Goal: Transaction & Acquisition: Book appointment/travel/reservation

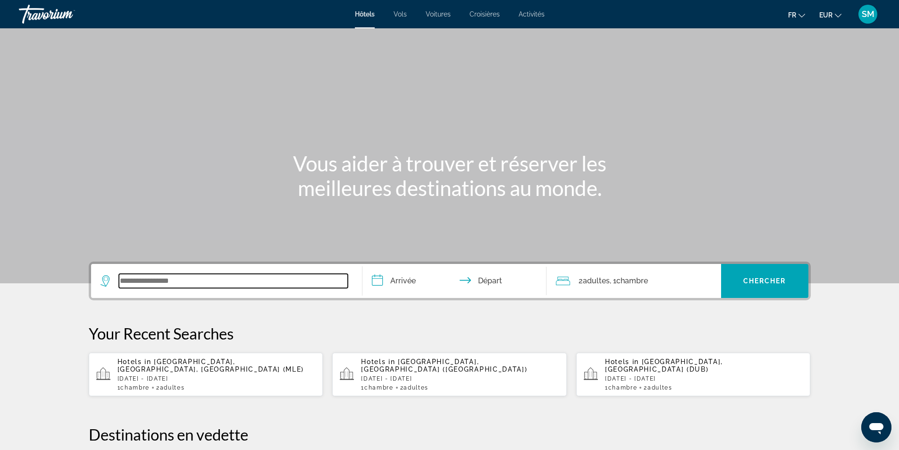
click at [180, 281] on input "Search widget" at bounding box center [233, 281] width 229 height 14
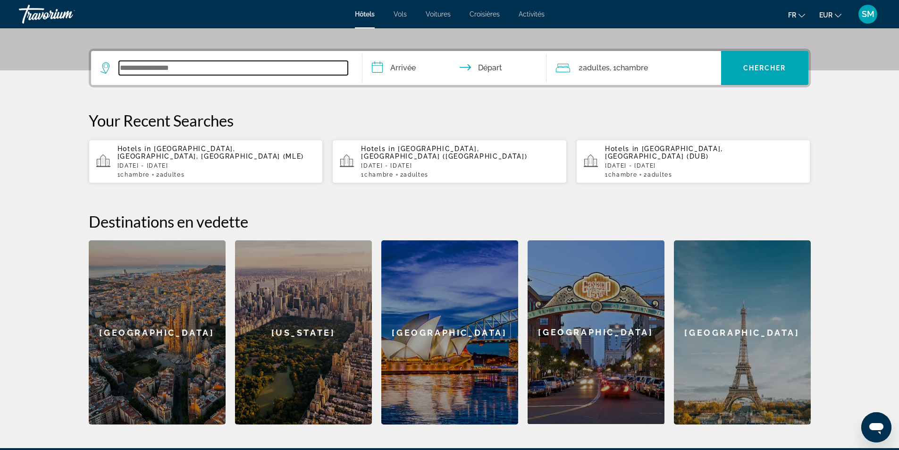
scroll to position [231, 0]
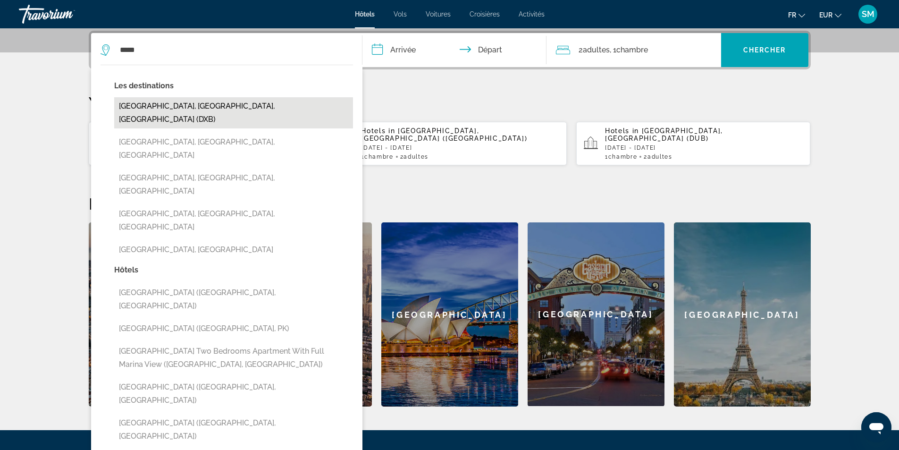
click at [190, 106] on button "[GEOGRAPHIC_DATA], [GEOGRAPHIC_DATA], [GEOGRAPHIC_DATA] (DXB)" at bounding box center [233, 112] width 239 height 31
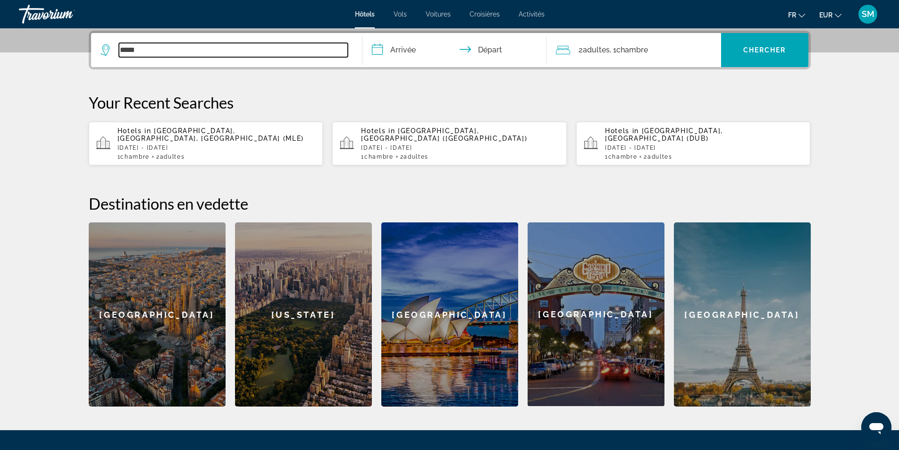
type input "**********"
click at [405, 51] on input "**********" at bounding box center [456, 51] width 188 height 37
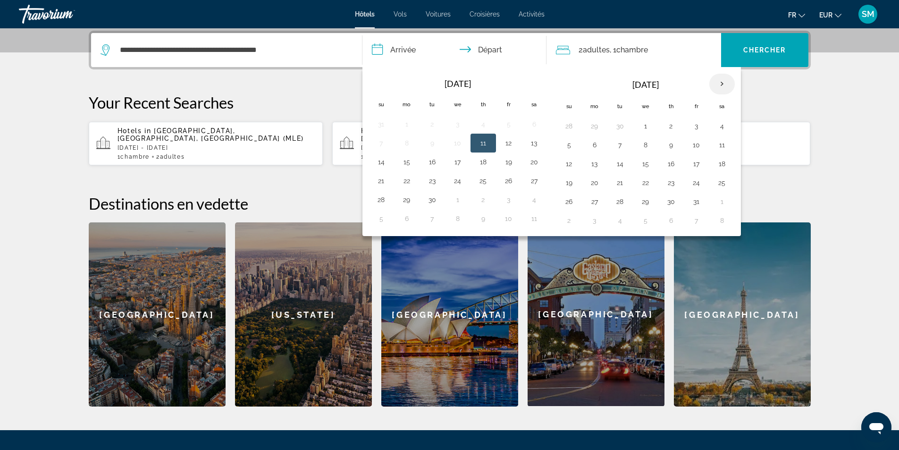
click at [720, 82] on th "Next month" at bounding box center [721, 84] width 25 height 21
click at [618, 179] on button "20" at bounding box center [619, 182] width 15 height 13
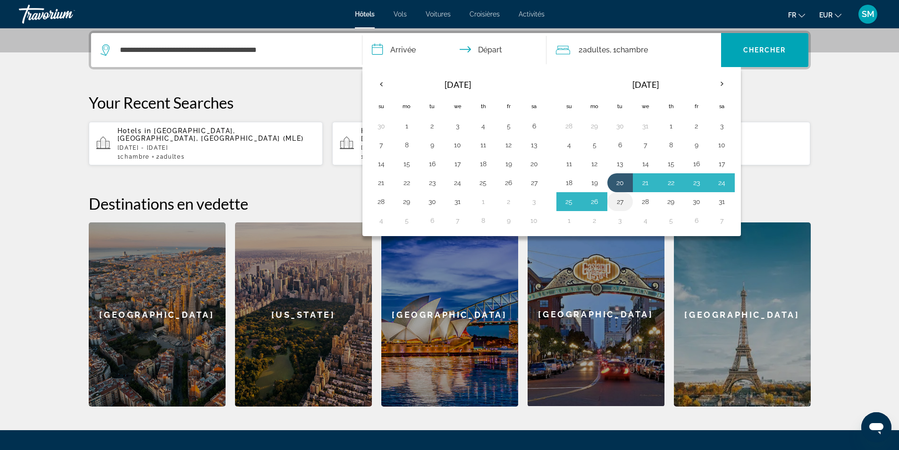
click at [619, 200] on button "27" at bounding box center [619, 201] width 15 height 13
type input "**********"
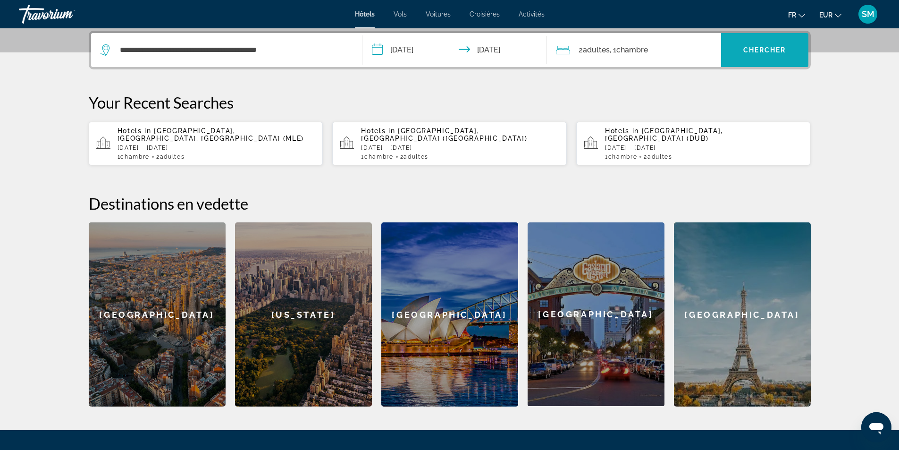
click at [780, 50] on span "Chercher" at bounding box center [764, 50] width 43 height 8
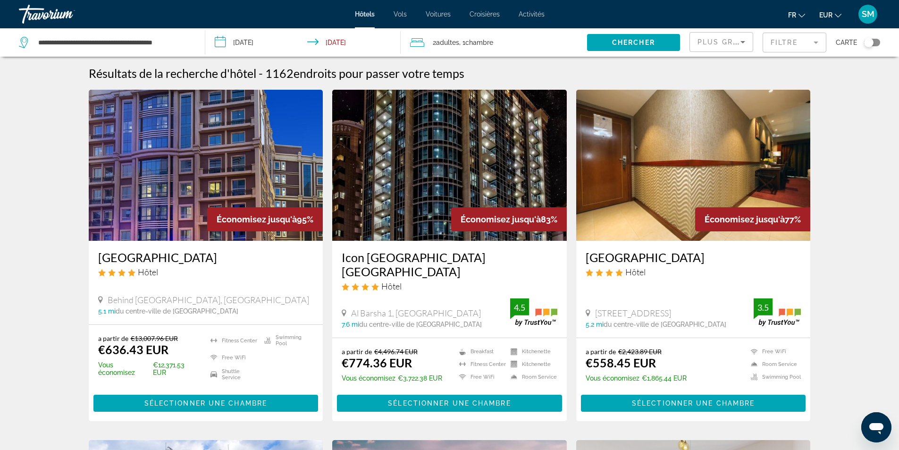
click at [815, 42] on mat-form-field "Filtre" at bounding box center [794, 43] width 64 height 20
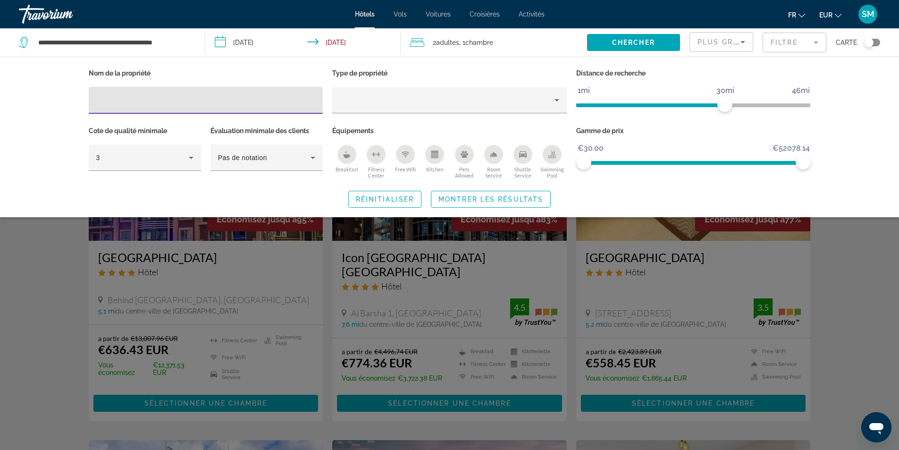
click at [551, 153] on icon "Swimming Pool" at bounding box center [552, 154] width 8 height 8
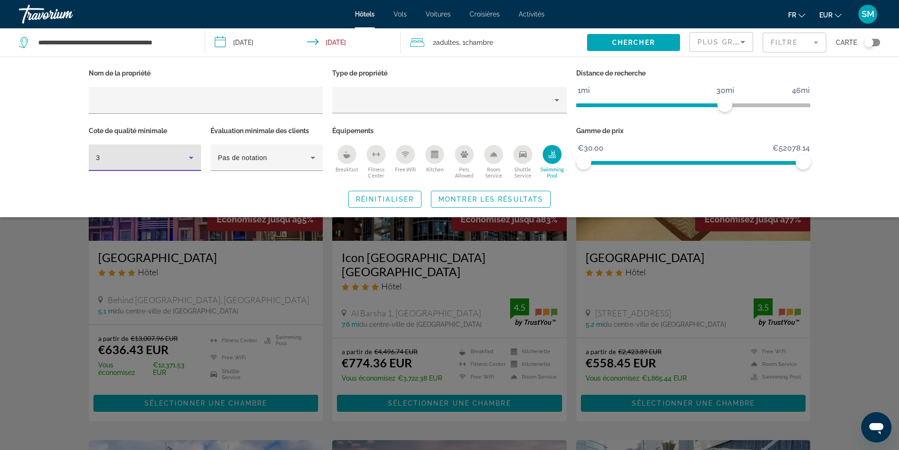
click at [188, 156] on icon "Hotel Filters" at bounding box center [190, 157] width 11 height 11
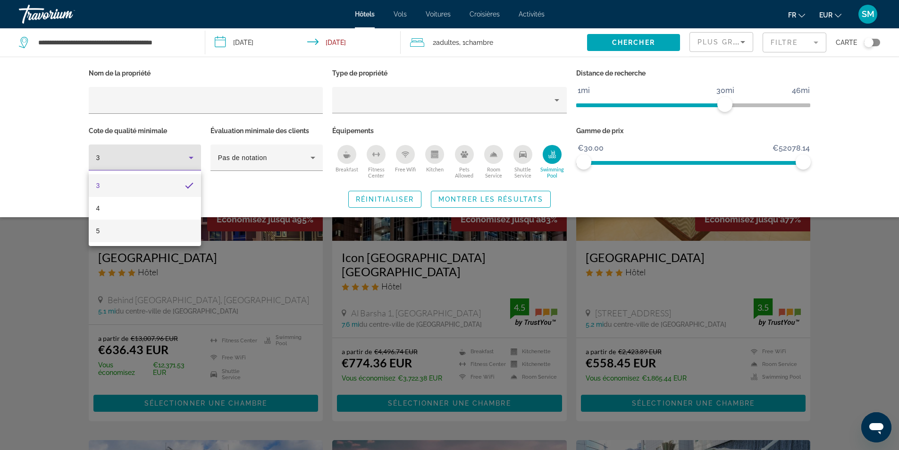
click at [130, 231] on mat-option "5" at bounding box center [145, 230] width 112 height 23
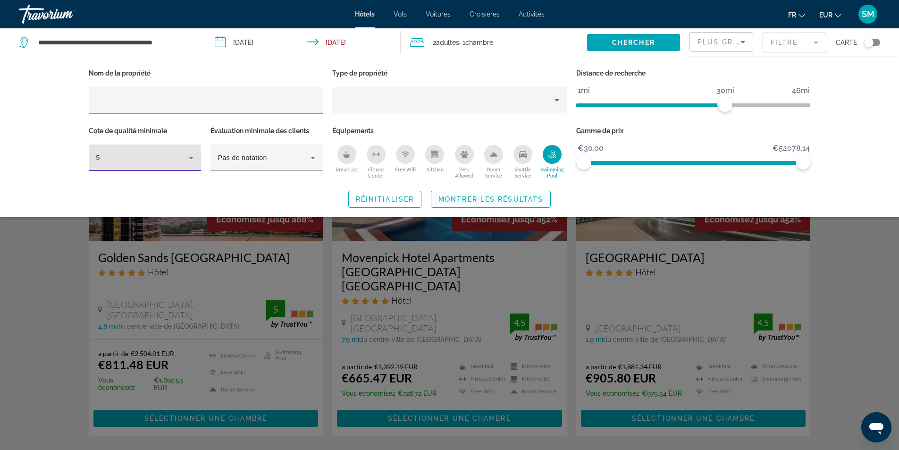
click at [516, 199] on span "Montrer les résultats" at bounding box center [490, 199] width 105 height 8
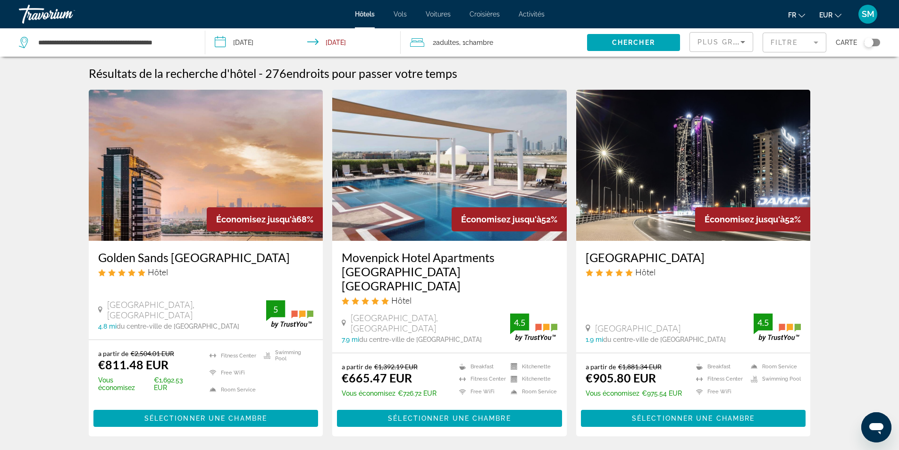
click at [663, 258] on h3 "[GEOGRAPHIC_DATA]" at bounding box center [693, 257] width 216 height 14
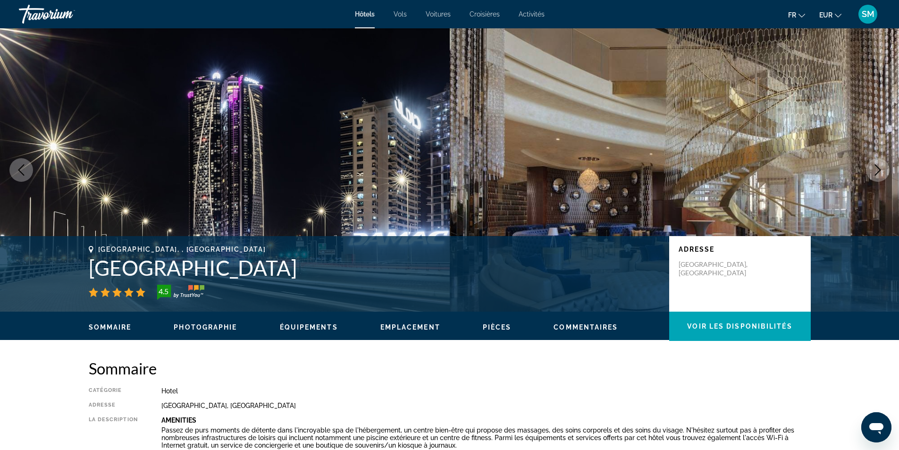
click at [878, 169] on icon "Next image" at bounding box center [877, 169] width 11 height 11
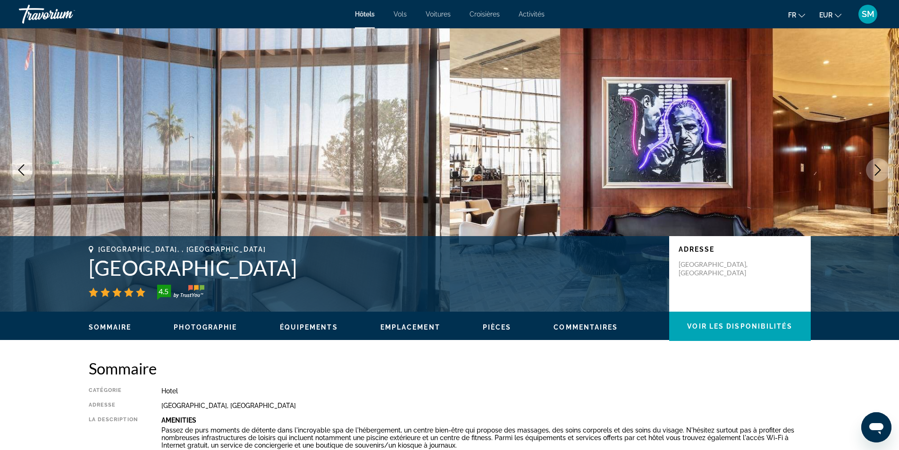
click at [878, 168] on icon "Next image" at bounding box center [877, 169] width 11 height 11
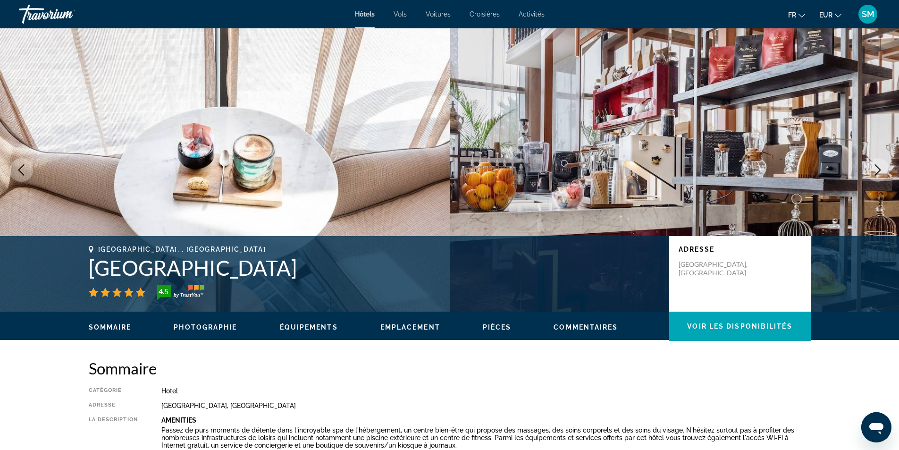
click at [878, 168] on icon "Next image" at bounding box center [877, 169] width 11 height 11
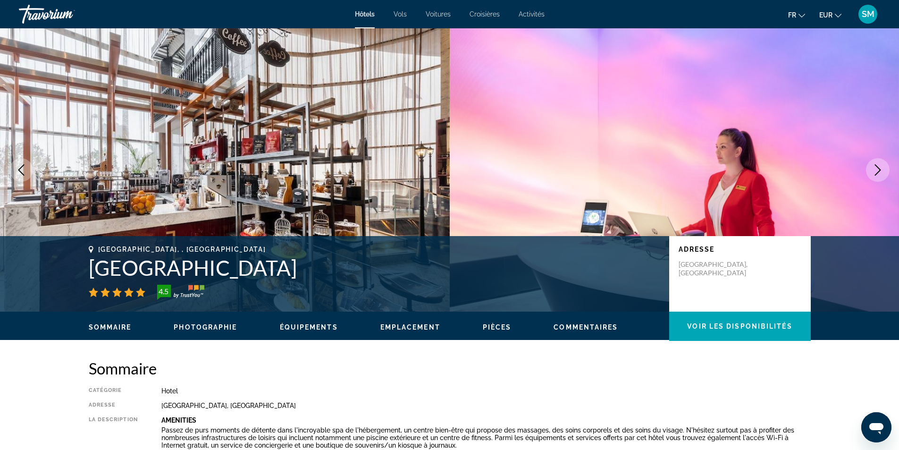
click at [878, 168] on icon "Next image" at bounding box center [877, 169] width 11 height 11
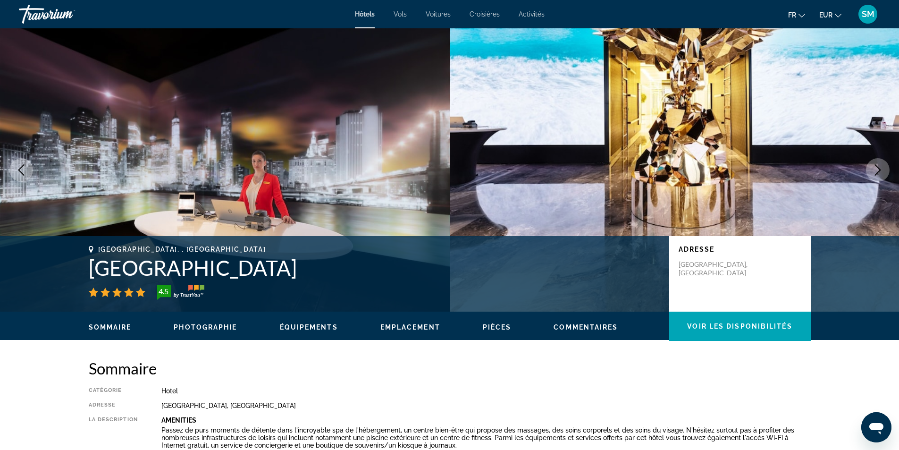
click at [878, 168] on icon "Next image" at bounding box center [878, 169] width 6 height 11
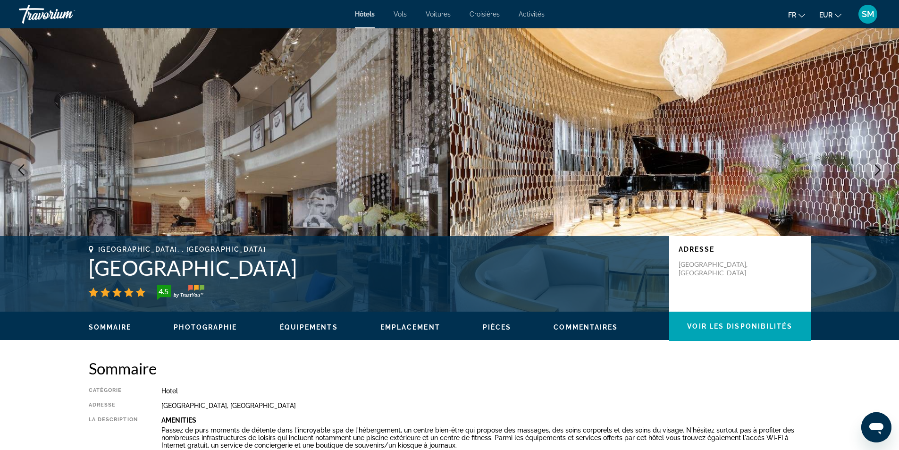
click at [878, 168] on icon "Next image" at bounding box center [878, 169] width 6 height 11
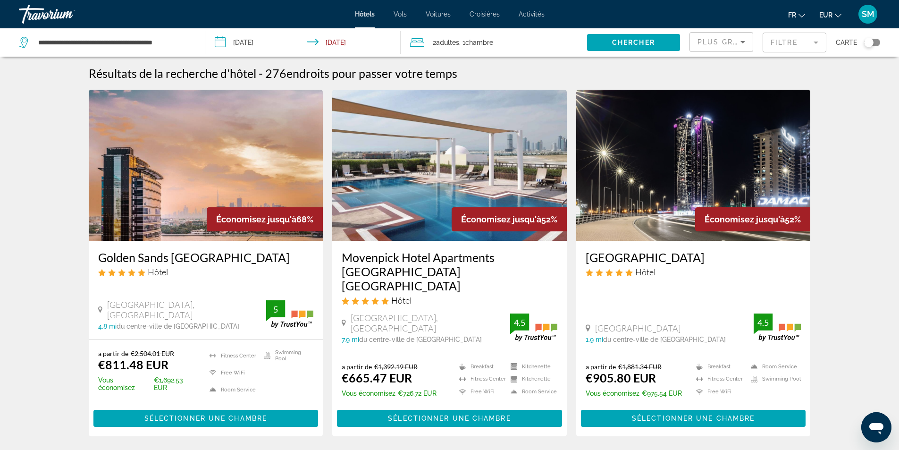
click at [802, 42] on mat-form-field "Filtre" at bounding box center [794, 43] width 64 height 20
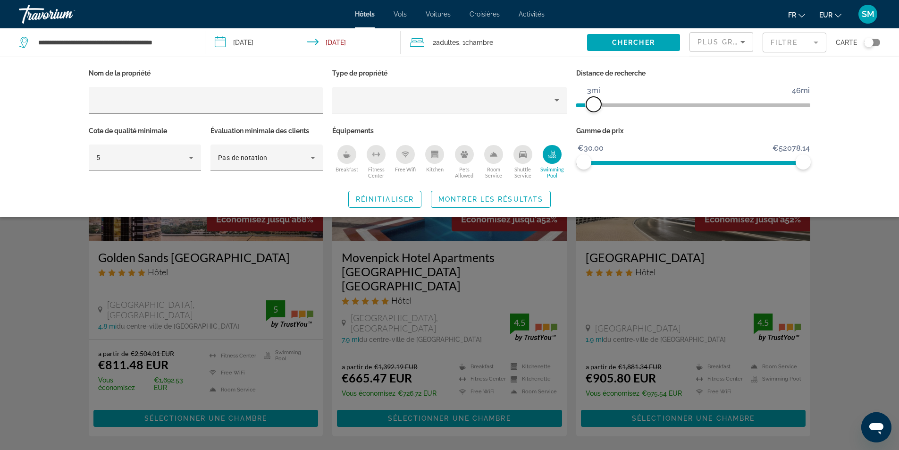
drag, startPoint x: 724, startPoint y: 103, endPoint x: 593, endPoint y: 105, distance: 131.2
click at [593, 105] on span "ngx-slider" at bounding box center [593, 104] width 15 height 15
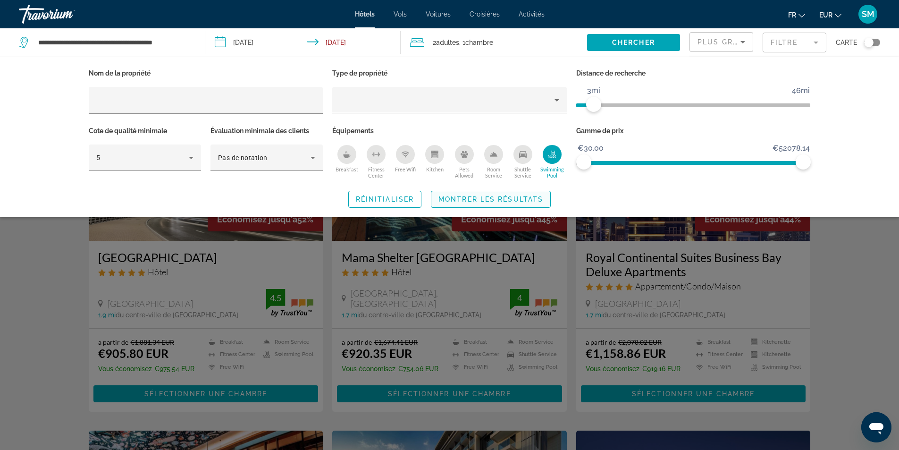
click at [503, 197] on span "Montrer les résultats" at bounding box center [490, 199] width 105 height 8
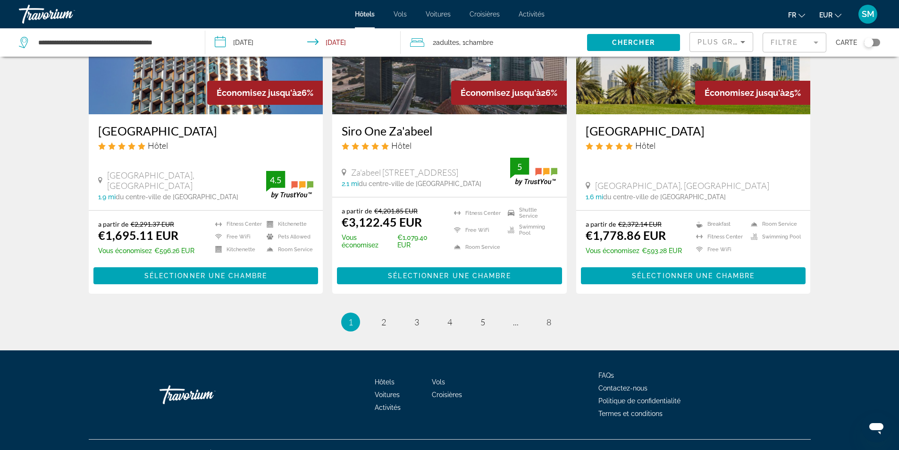
scroll to position [1181, 0]
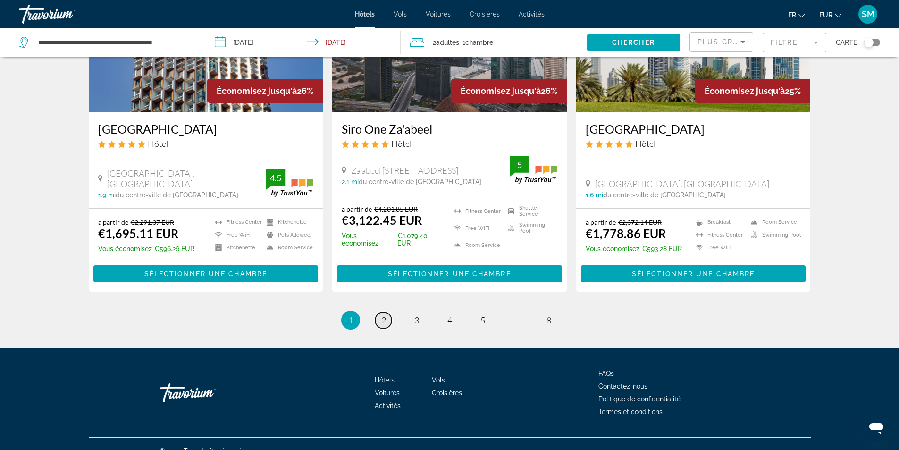
click at [385, 315] on span "2" at bounding box center [383, 320] width 5 height 10
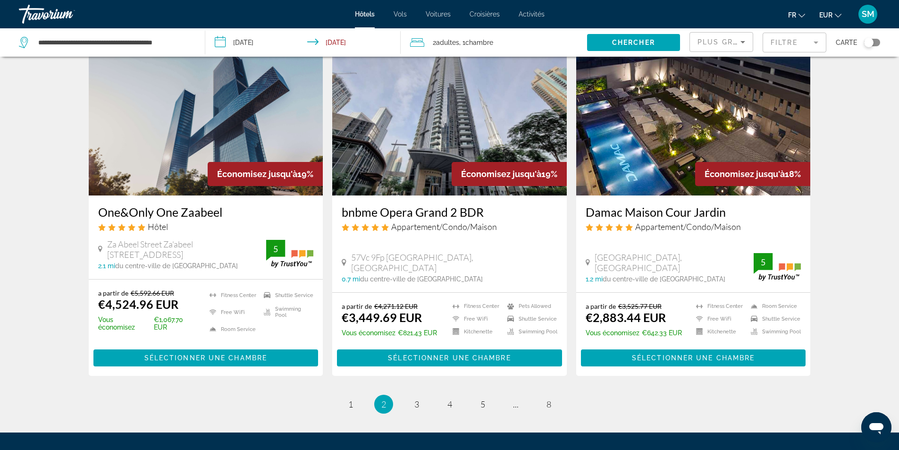
scroll to position [1132, 0]
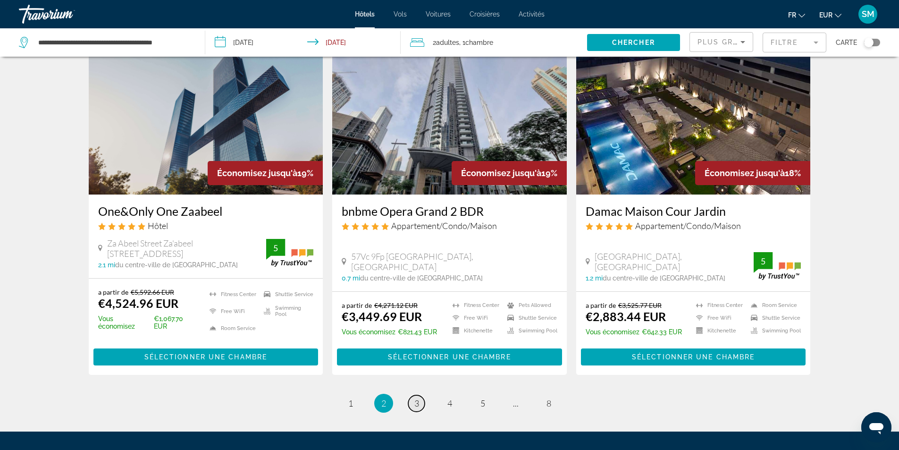
click at [416, 398] on span "3" at bounding box center [416, 403] width 5 height 10
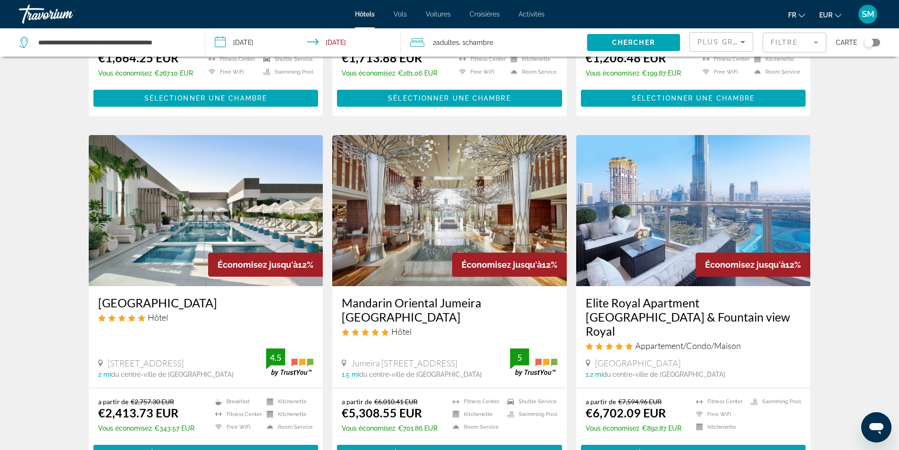
scroll to position [1085, 0]
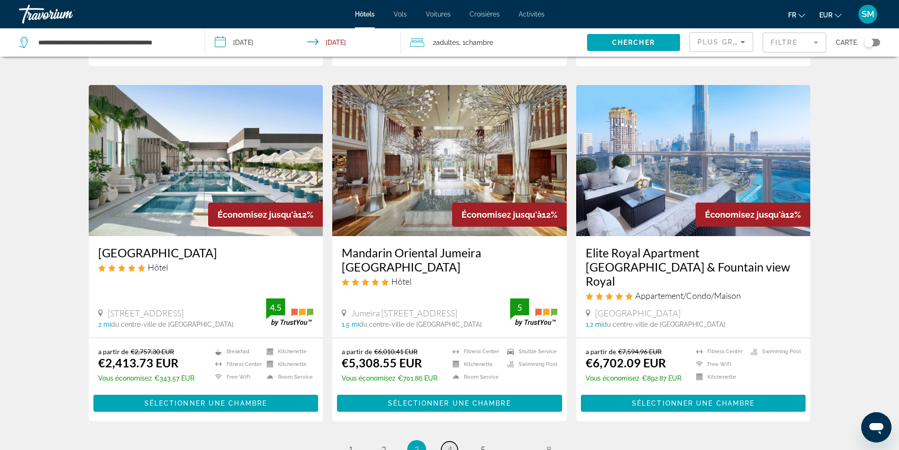
click at [453, 441] on link "page 4" at bounding box center [449, 449] width 17 height 17
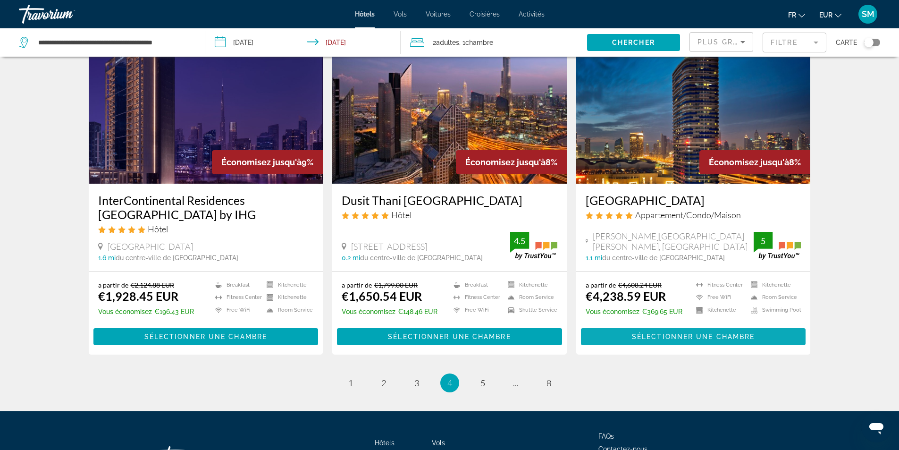
scroll to position [1132, 0]
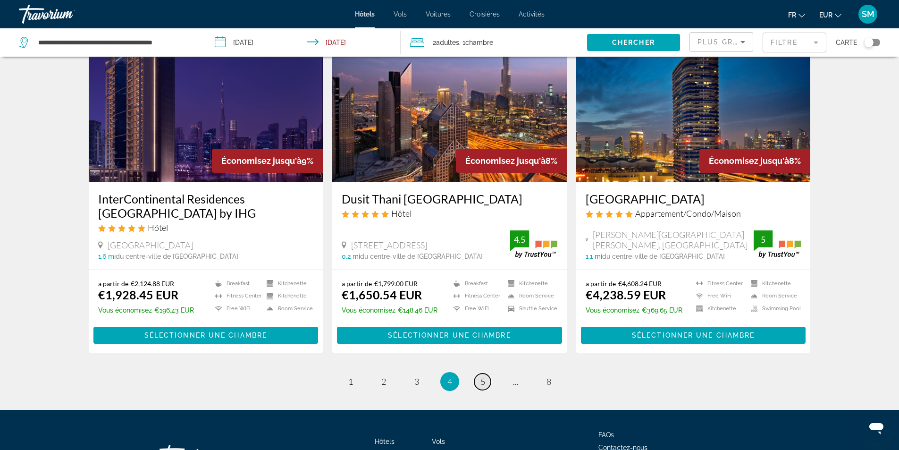
click at [484, 376] on span "5" at bounding box center [482, 381] width 5 height 10
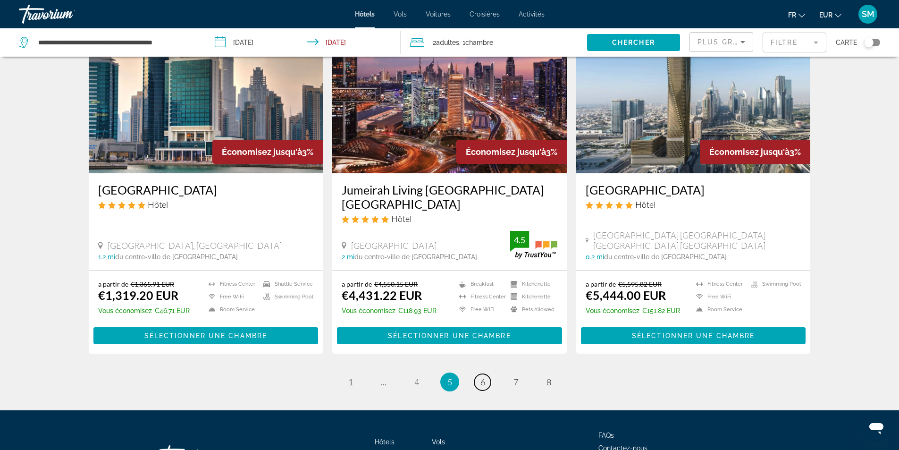
scroll to position [1168, 0]
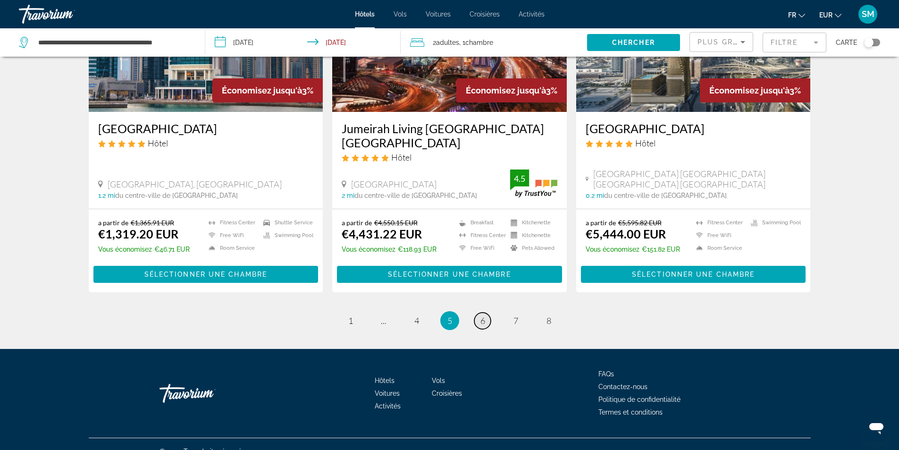
click at [486, 312] on link "page 6" at bounding box center [482, 320] width 17 height 17
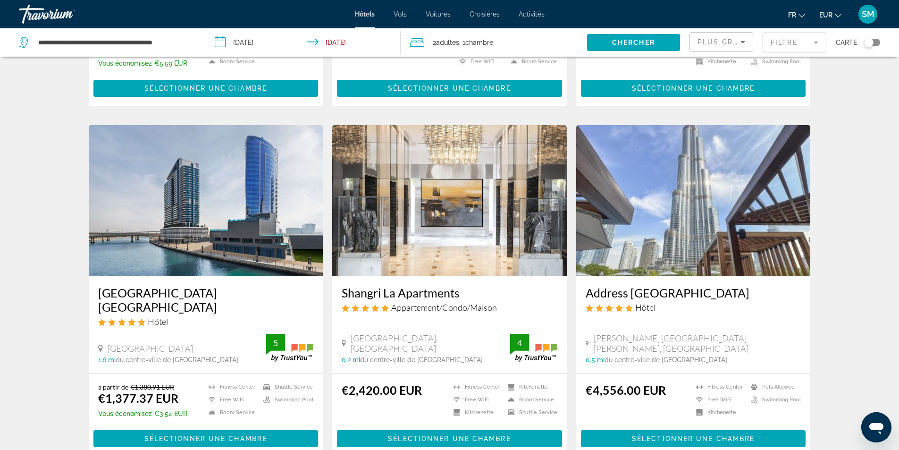
scroll to position [1038, 0]
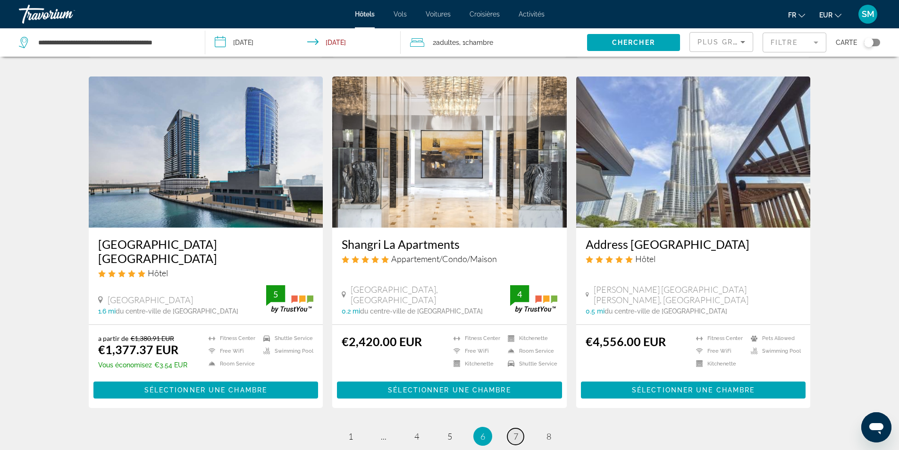
click at [514, 431] on span "7" at bounding box center [515, 436] width 5 height 10
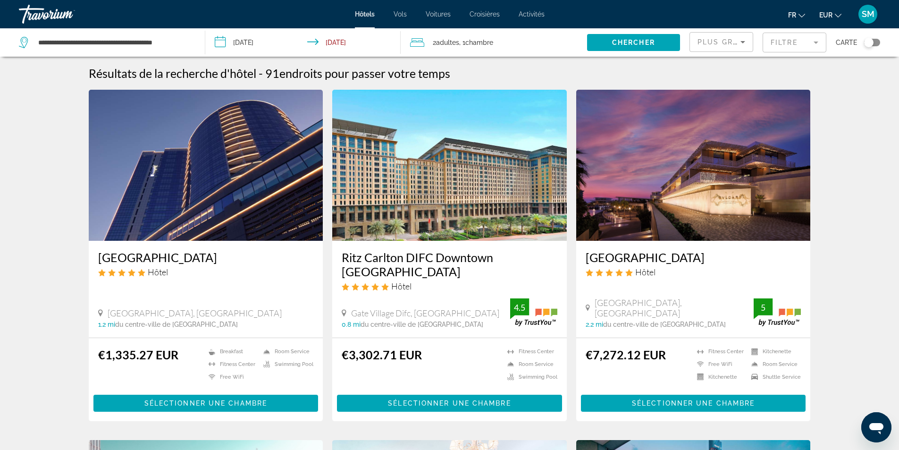
click at [234, 260] on h3 "[GEOGRAPHIC_DATA]" at bounding box center [206, 257] width 216 height 14
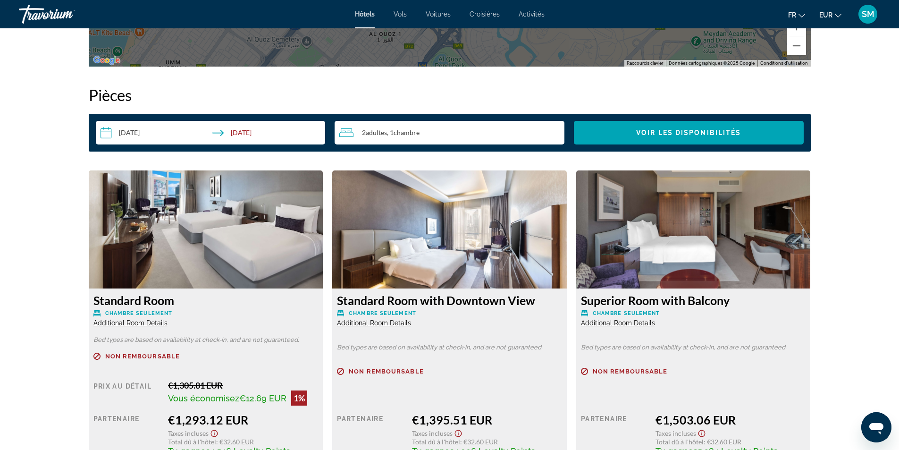
scroll to position [1179, 0]
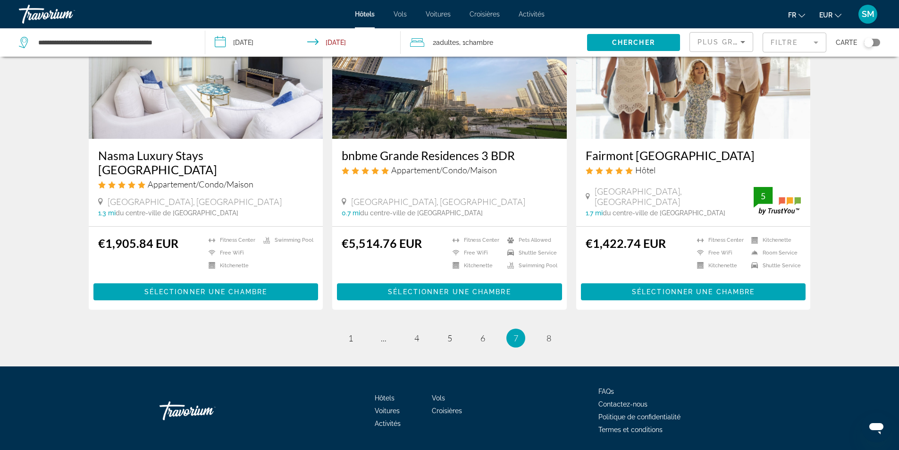
scroll to position [1161, 0]
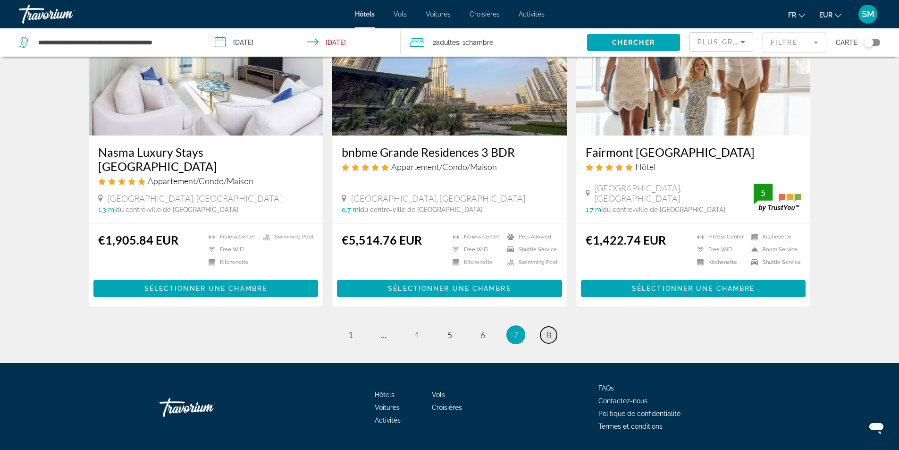
click at [548, 329] on span "8" at bounding box center [548, 334] width 5 height 10
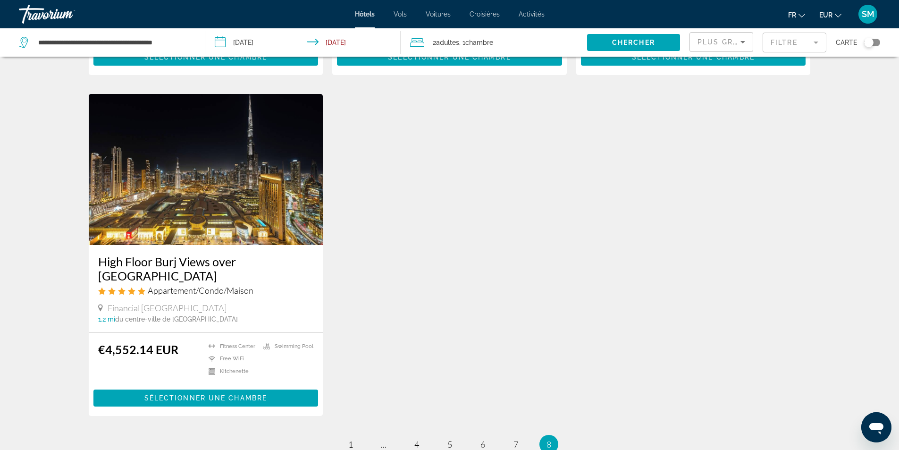
scroll to position [708, 0]
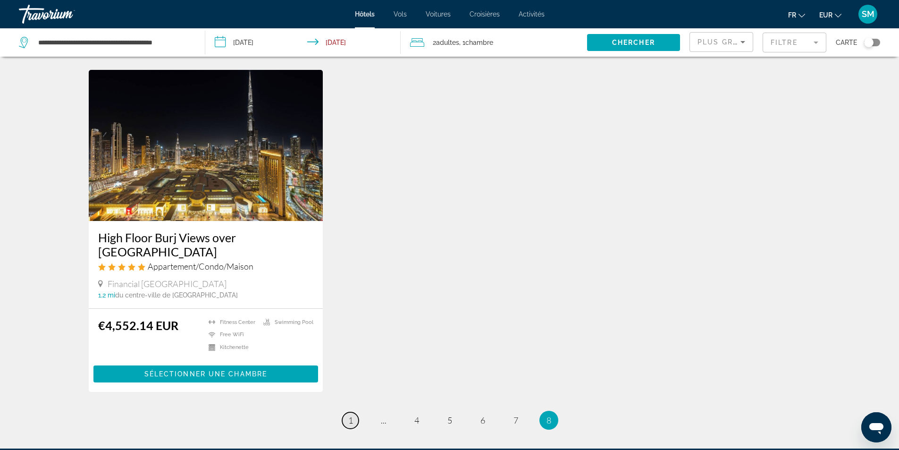
click at [350, 415] on span "1" at bounding box center [350, 420] width 5 height 10
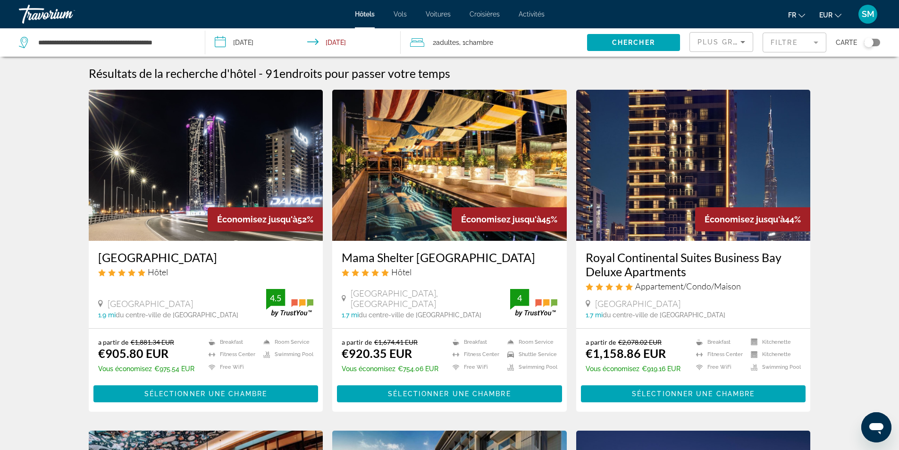
click at [201, 258] on h3 "[GEOGRAPHIC_DATA]" at bounding box center [206, 257] width 216 height 14
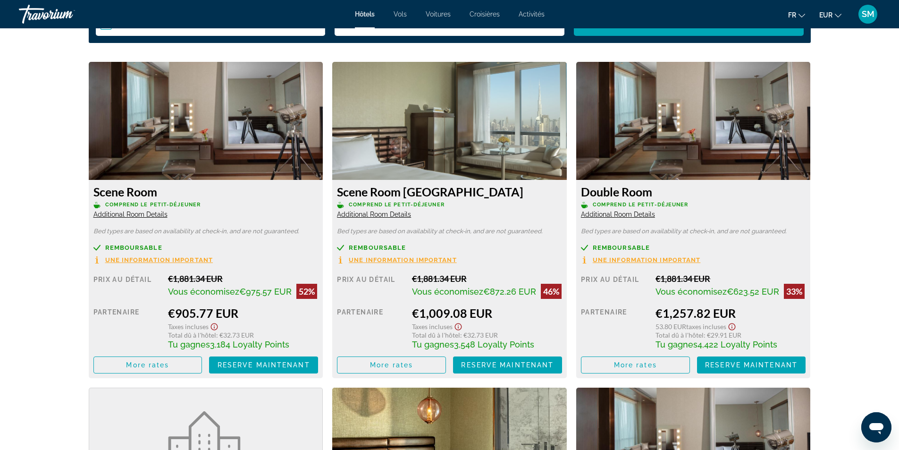
scroll to position [1132, 0]
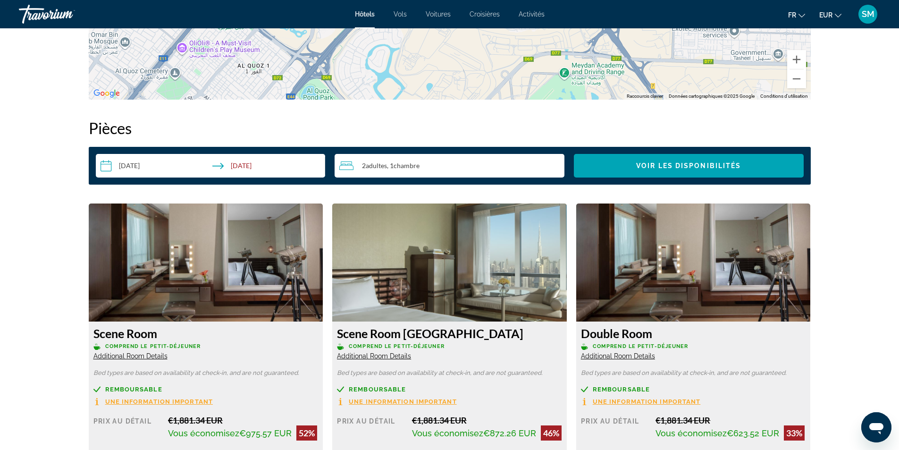
click at [418, 165] on span "Chambre" at bounding box center [406, 165] width 26 height 8
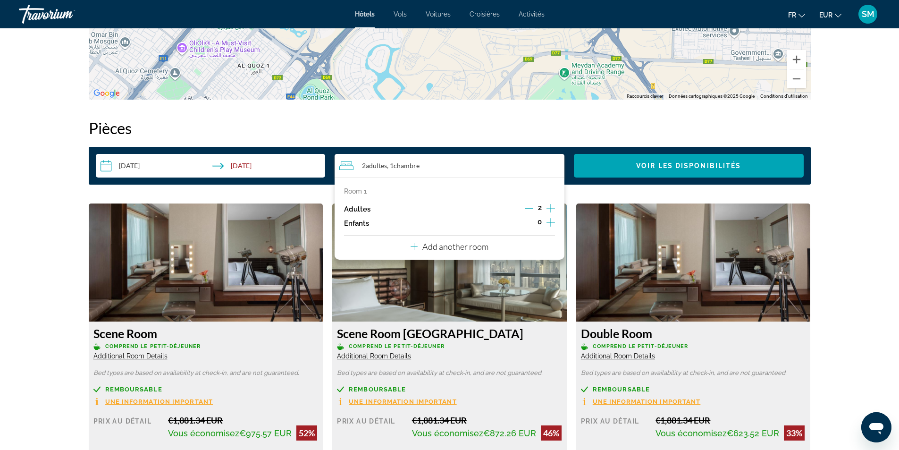
click at [550, 208] on icon "Increment adults" at bounding box center [550, 207] width 8 height 11
click at [691, 163] on span "Voir les disponibilités" at bounding box center [688, 166] width 105 height 8
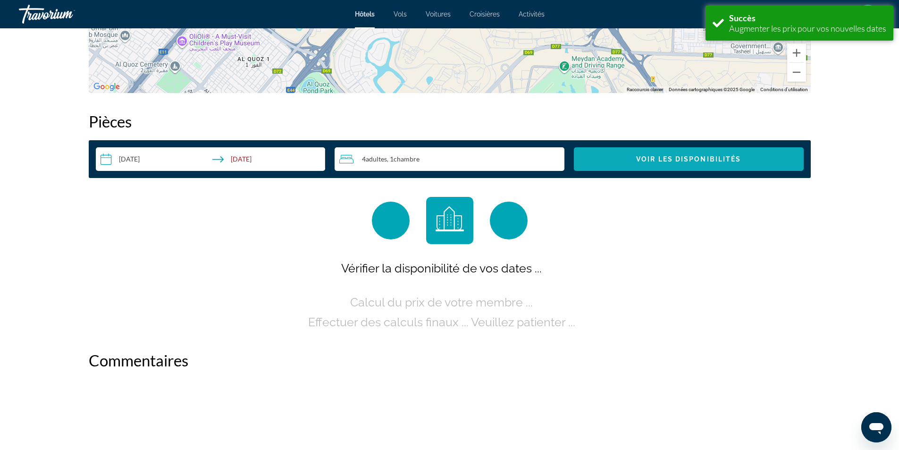
scroll to position [1194, 0]
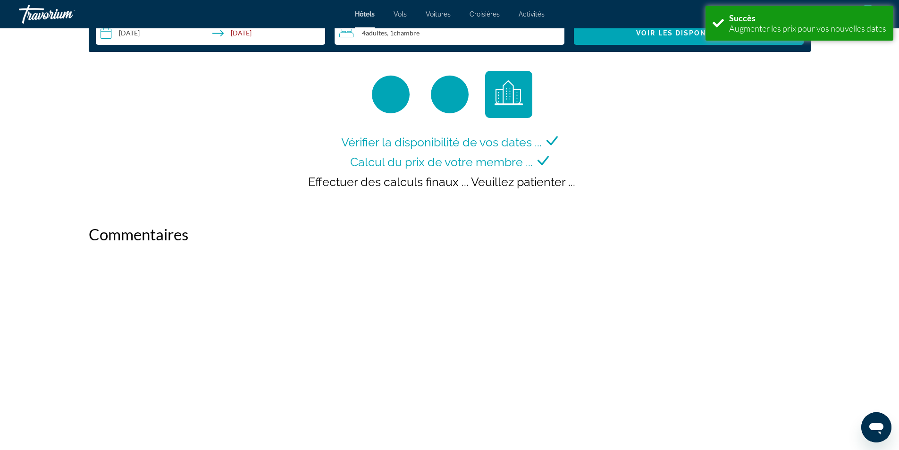
scroll to position [1321, 0]
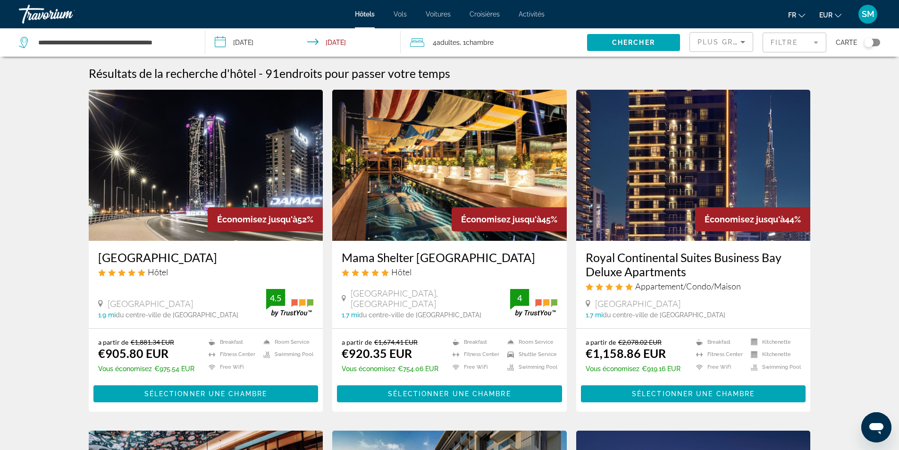
click at [175, 258] on h3 "[GEOGRAPHIC_DATA]" at bounding box center [206, 257] width 216 height 14
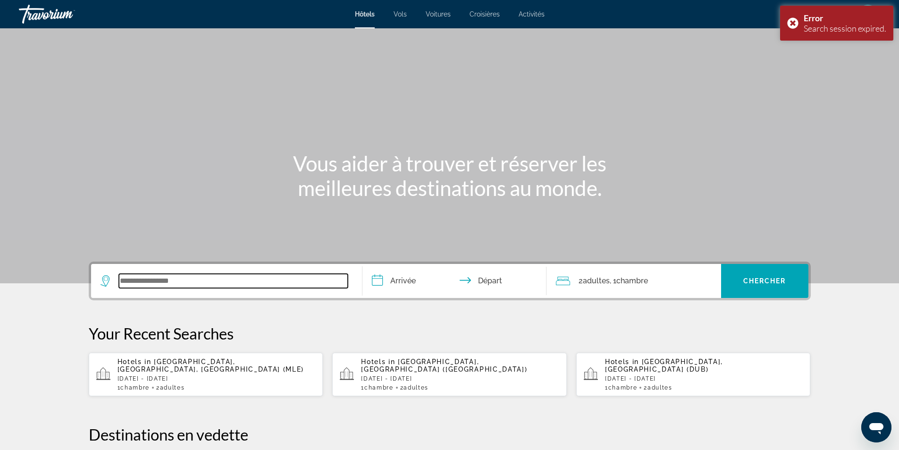
click at [136, 281] on input "Search widget" at bounding box center [233, 281] width 229 height 14
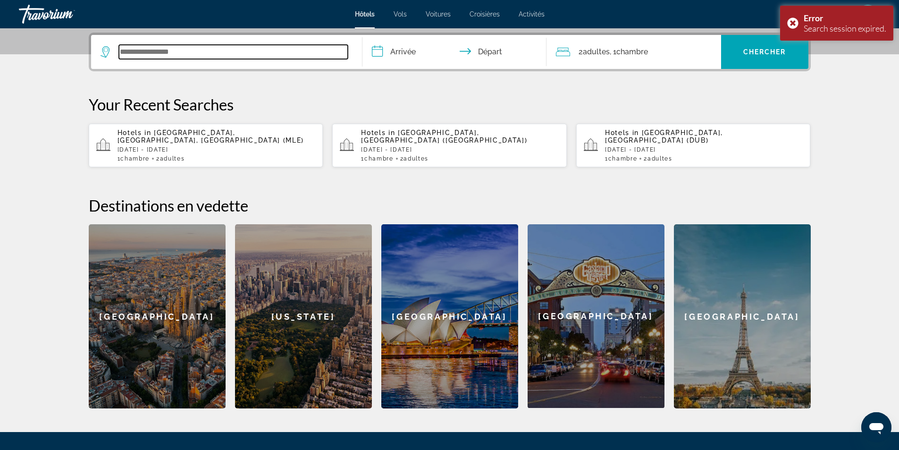
scroll to position [231, 0]
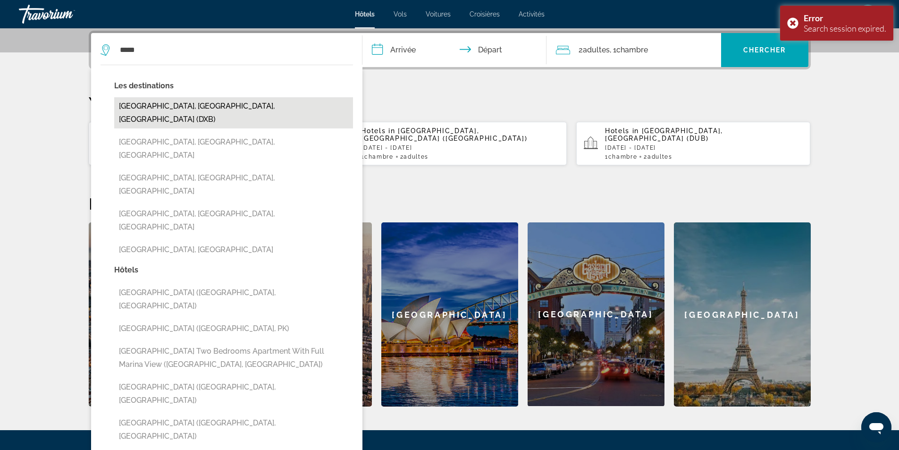
click at [188, 108] on button "[GEOGRAPHIC_DATA], [GEOGRAPHIC_DATA], [GEOGRAPHIC_DATA] (DXB)" at bounding box center [233, 112] width 239 height 31
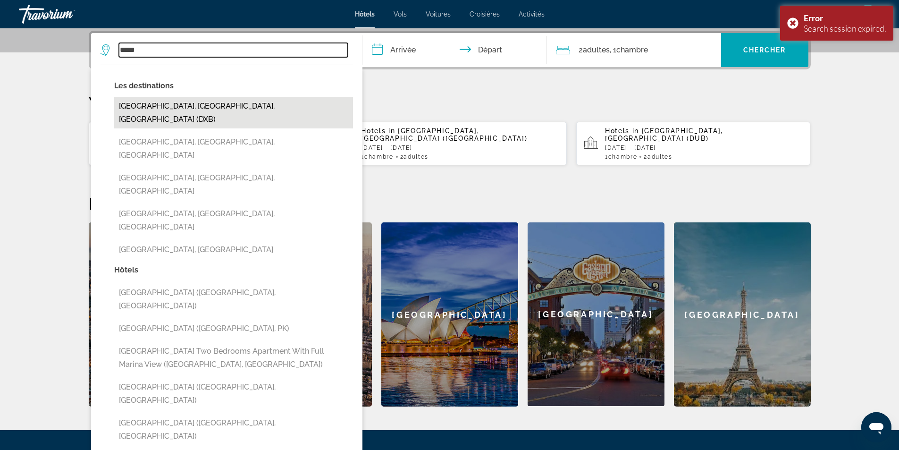
type input "**********"
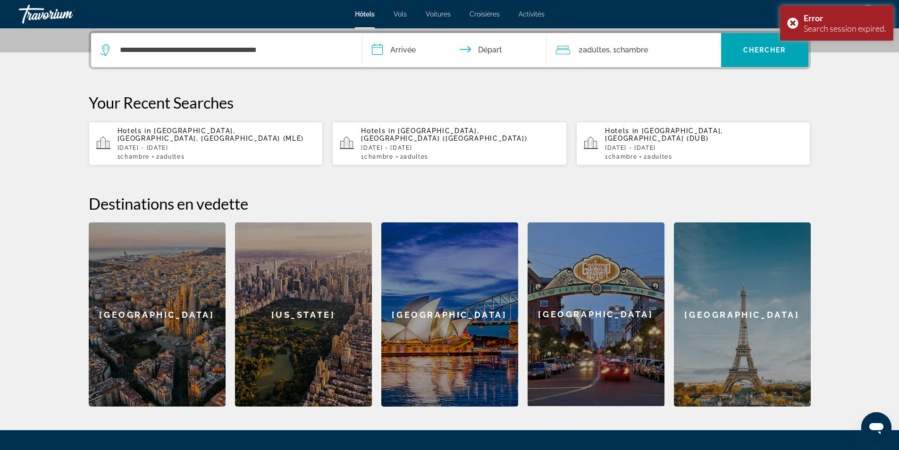
click at [378, 51] on input "**********" at bounding box center [456, 51] width 188 height 37
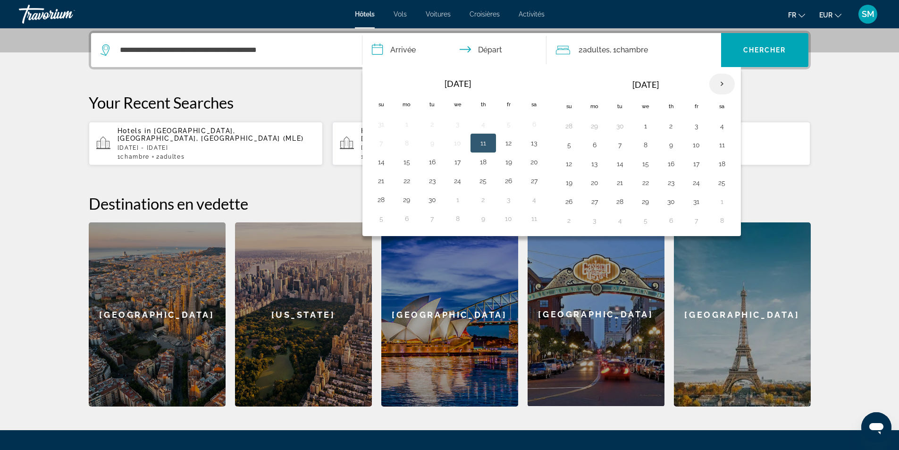
click at [720, 83] on th "Next month" at bounding box center [721, 84] width 25 height 21
click at [721, 82] on th "Next month" at bounding box center [721, 84] width 25 height 21
click at [619, 184] on button "20" at bounding box center [619, 182] width 15 height 13
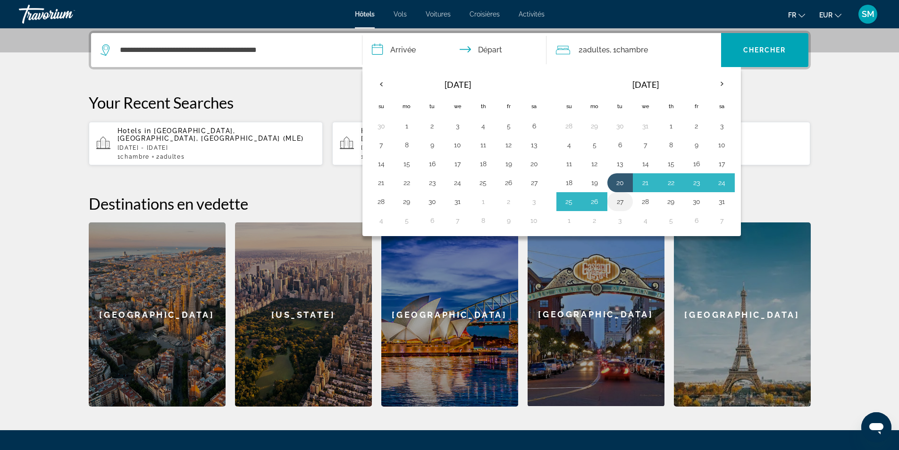
click at [620, 203] on button "27" at bounding box center [619, 201] width 15 height 13
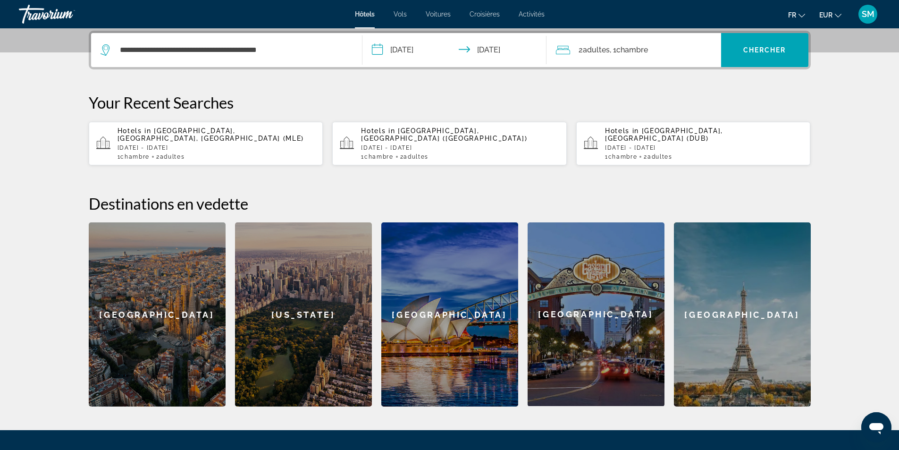
type input "**********"
click at [636, 51] on span "Chambre" at bounding box center [632, 49] width 32 height 9
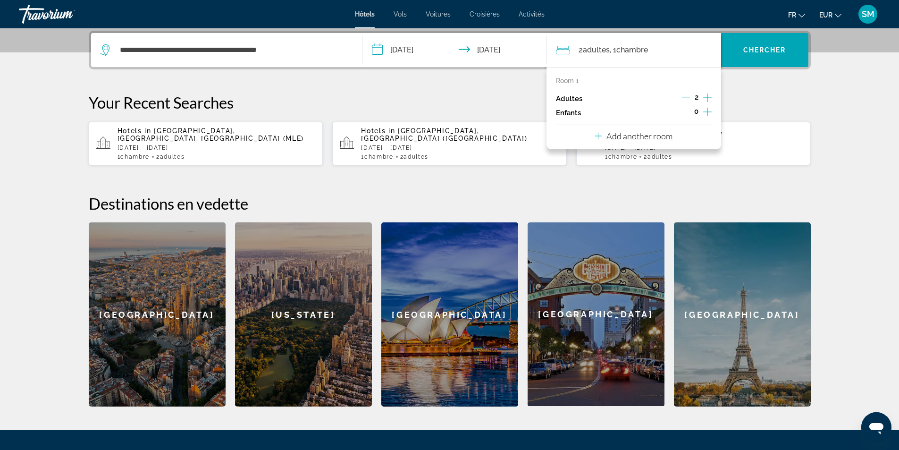
click at [708, 97] on icon "Increment adults" at bounding box center [707, 97] width 8 height 11
click at [764, 48] on span "Chercher" at bounding box center [764, 50] width 43 height 8
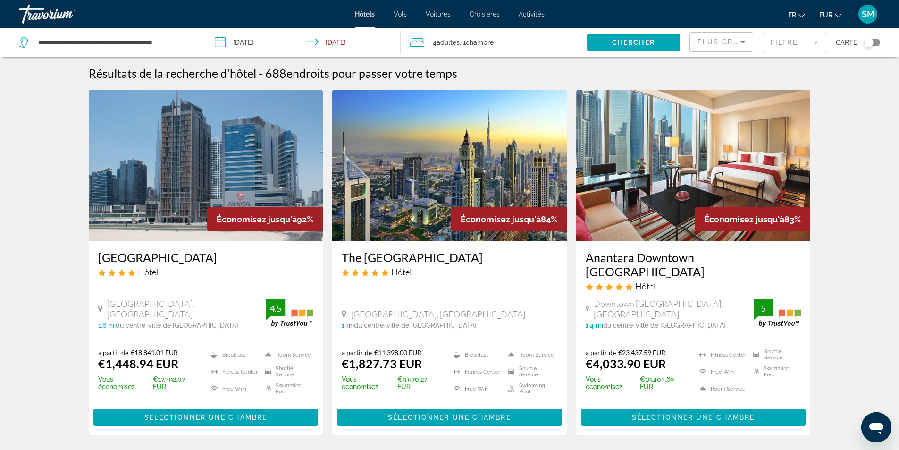
click at [197, 257] on h3 "[GEOGRAPHIC_DATA]" at bounding box center [206, 257] width 216 height 14
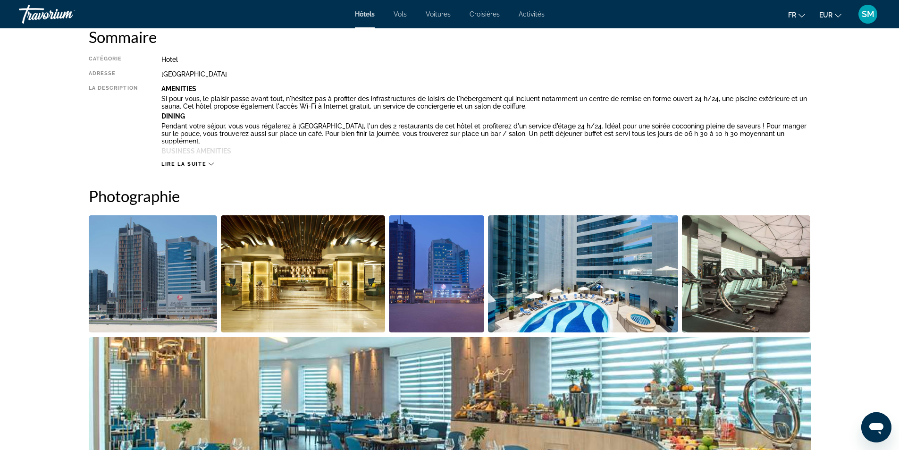
scroll to position [377, 0]
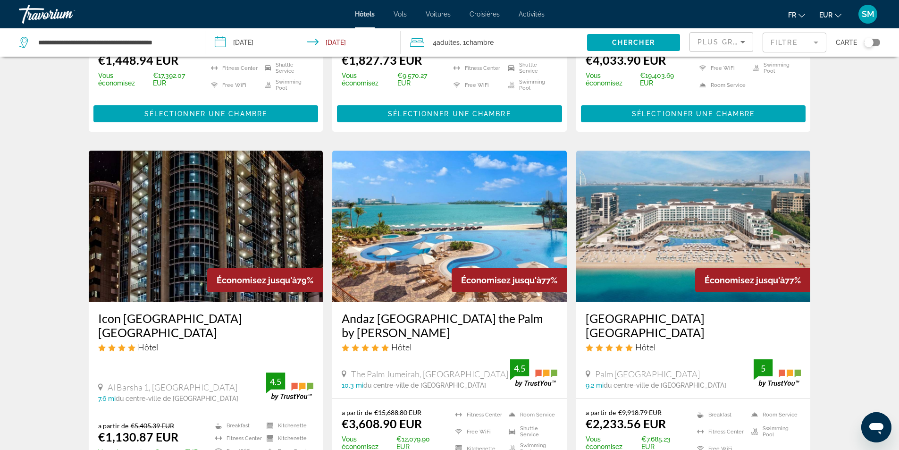
scroll to position [330, 0]
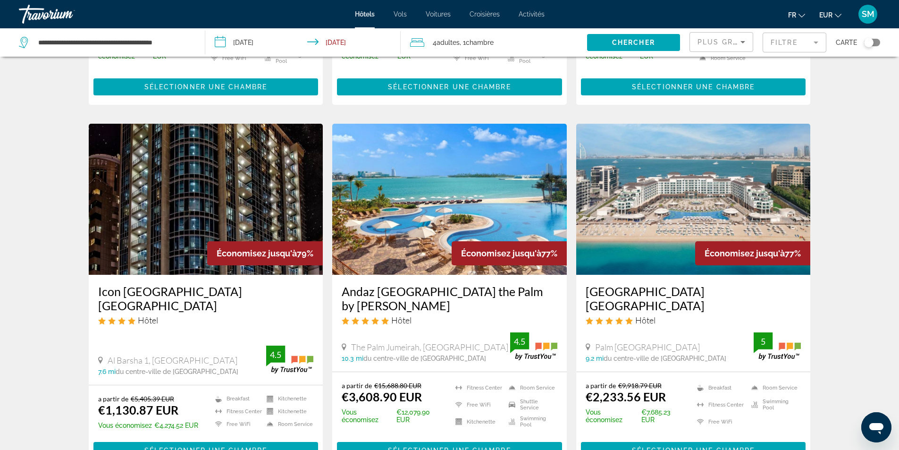
click at [185, 284] on h3 "Icon [GEOGRAPHIC_DATA] [GEOGRAPHIC_DATA]" at bounding box center [206, 298] width 216 height 28
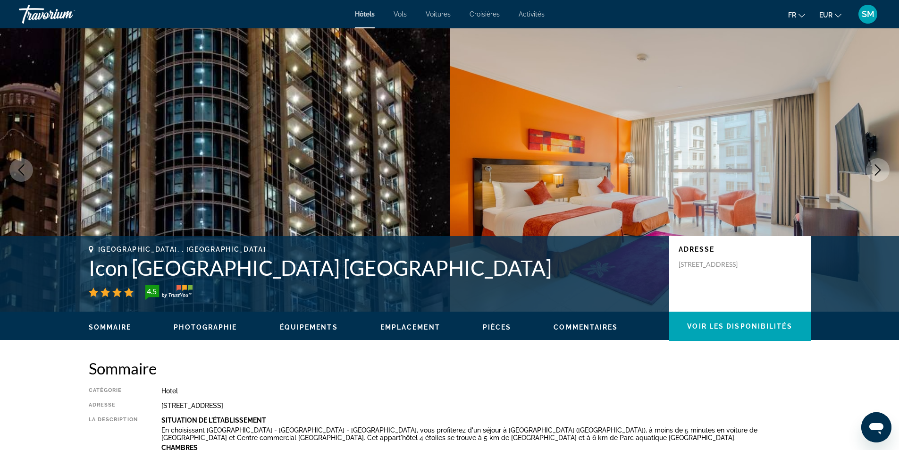
click at [879, 169] on icon "Next image" at bounding box center [878, 169] width 6 height 11
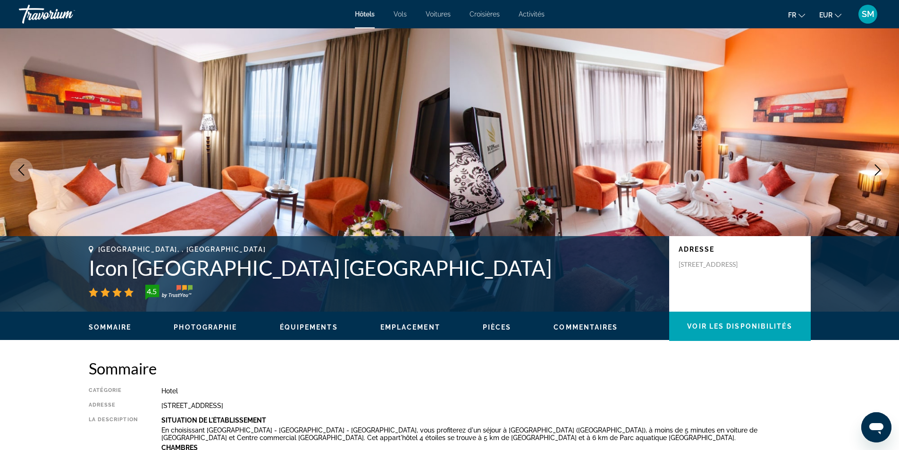
click at [879, 169] on icon "Next image" at bounding box center [878, 169] width 6 height 11
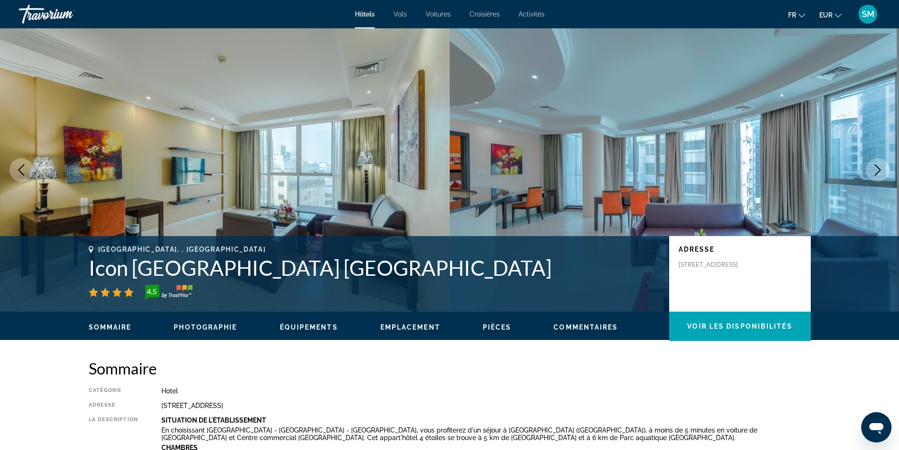
click at [879, 169] on icon "Next image" at bounding box center [878, 169] width 6 height 11
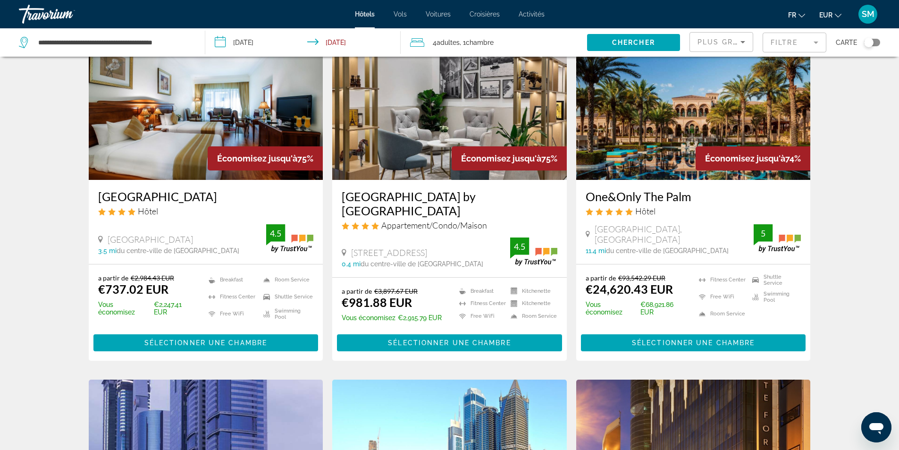
scroll to position [802, 0]
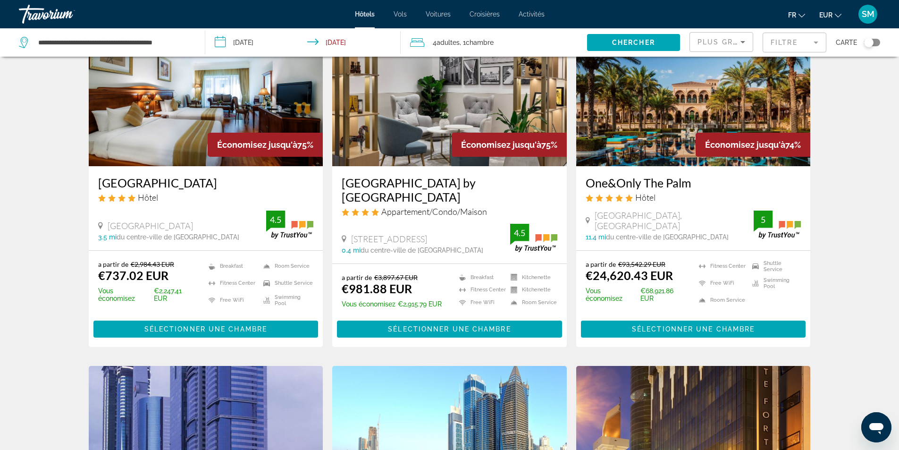
click at [440, 175] on h3 "[GEOGRAPHIC_DATA] by [GEOGRAPHIC_DATA]" at bounding box center [450, 189] width 216 height 28
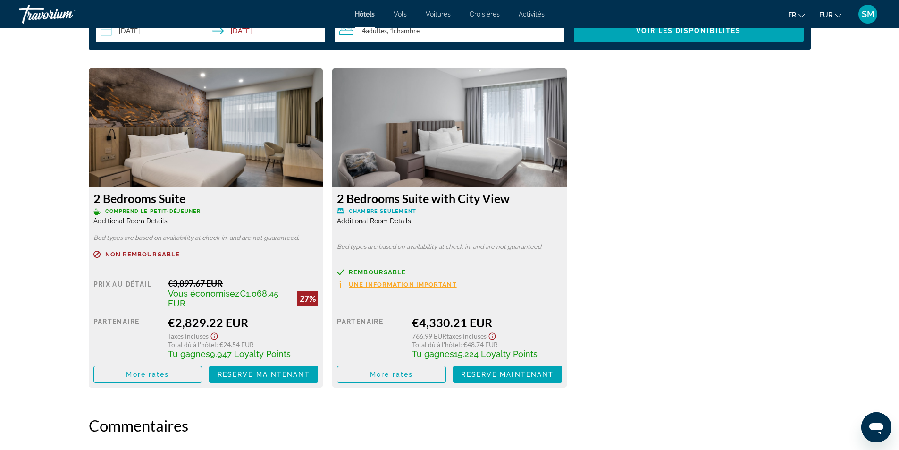
scroll to position [1274, 0]
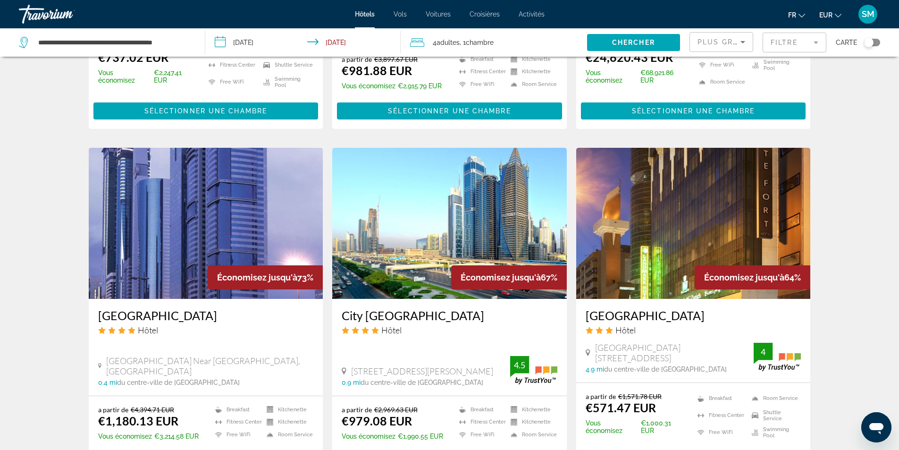
scroll to position [1038, 0]
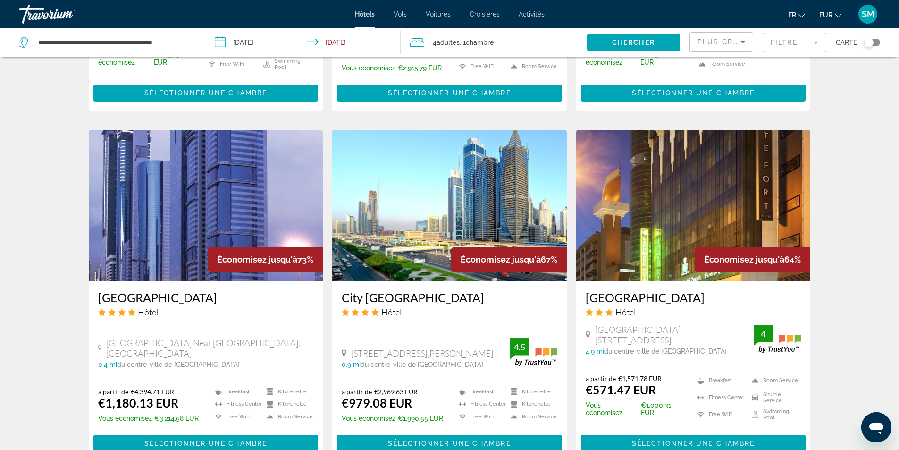
click at [169, 290] on h3 "[GEOGRAPHIC_DATA]" at bounding box center [206, 297] width 216 height 14
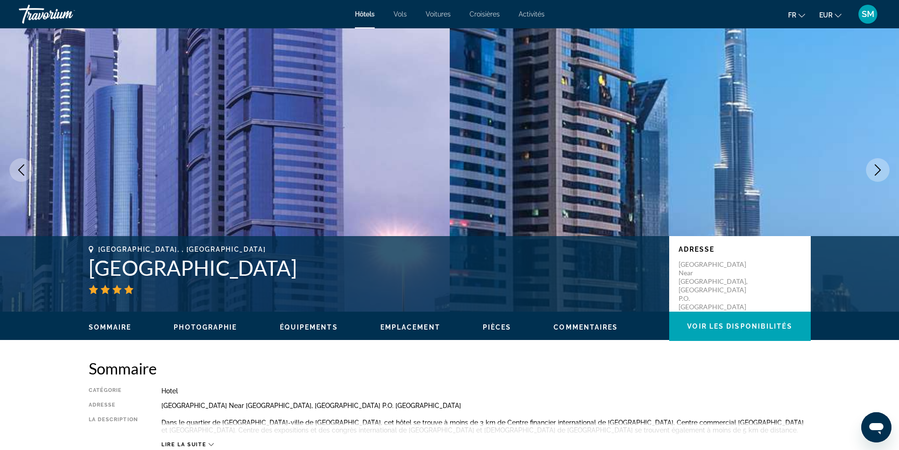
click at [877, 168] on icon "Next image" at bounding box center [877, 169] width 11 height 11
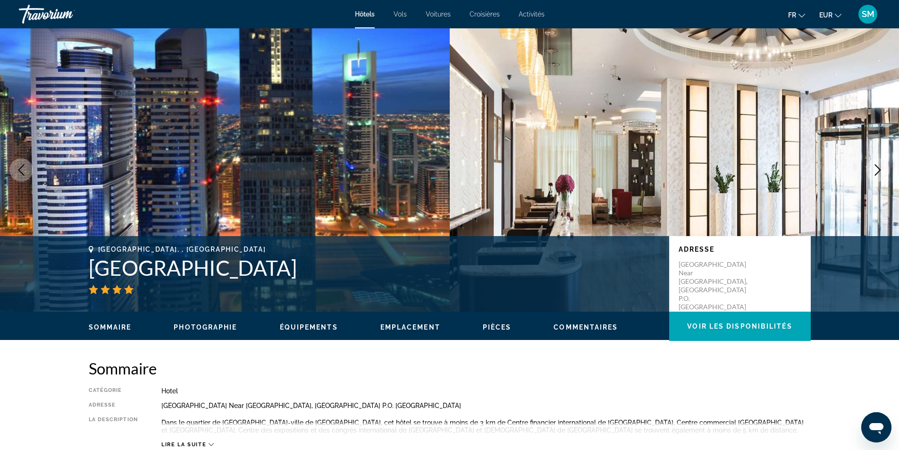
click at [877, 168] on icon "Next image" at bounding box center [877, 169] width 11 height 11
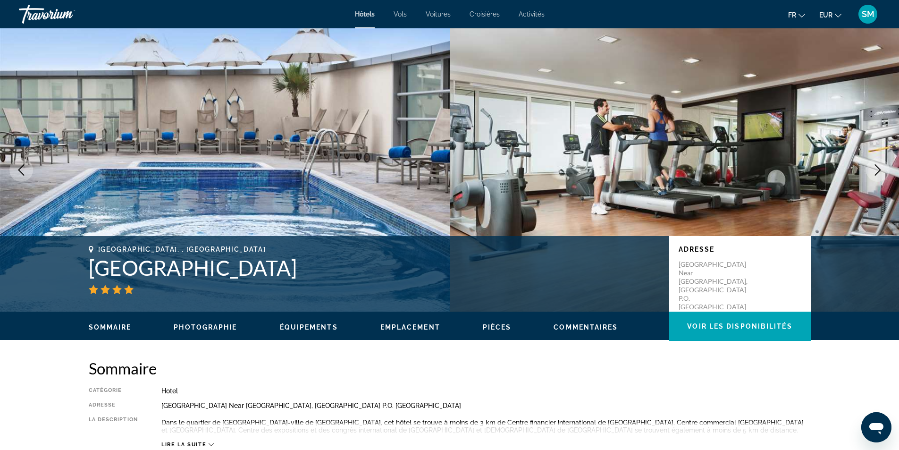
click at [877, 168] on icon "Next image" at bounding box center [877, 169] width 11 height 11
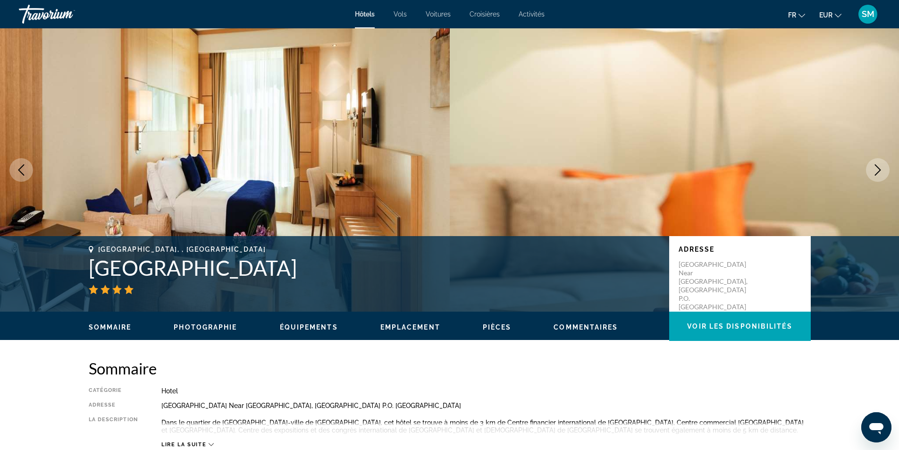
click at [877, 168] on icon "Next image" at bounding box center [877, 169] width 11 height 11
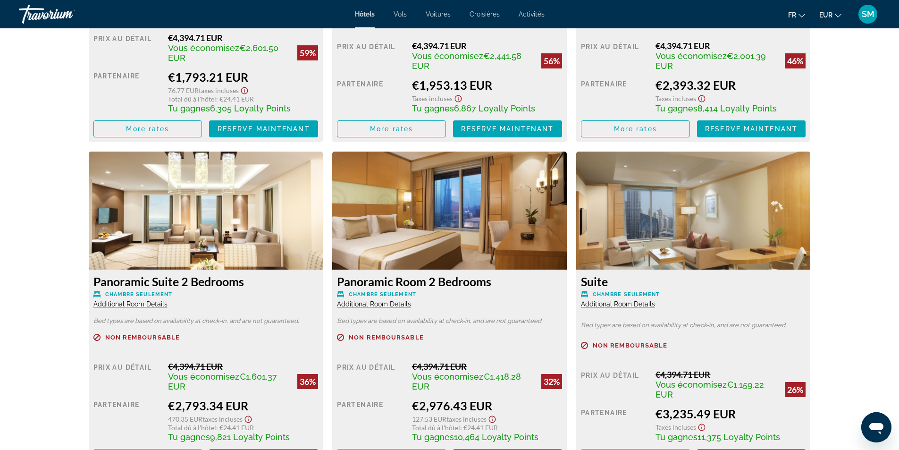
scroll to position [1462, 0]
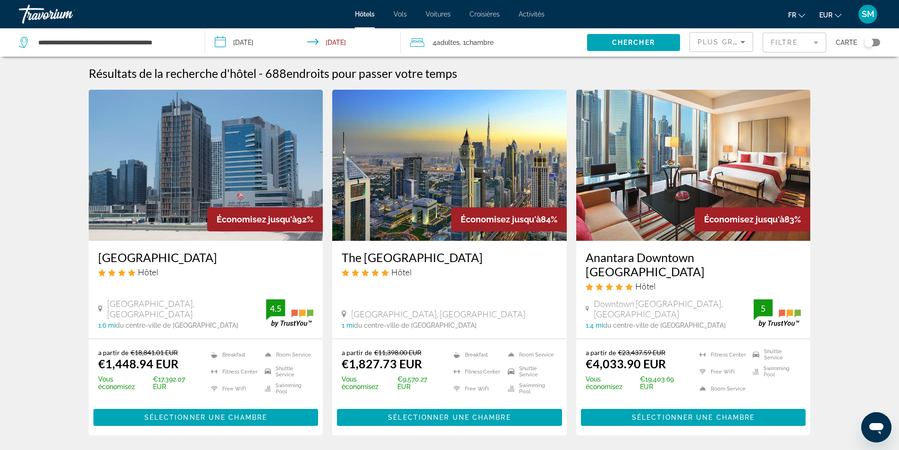
click at [810, 42] on mat-form-field "Filtre" at bounding box center [794, 43] width 64 height 20
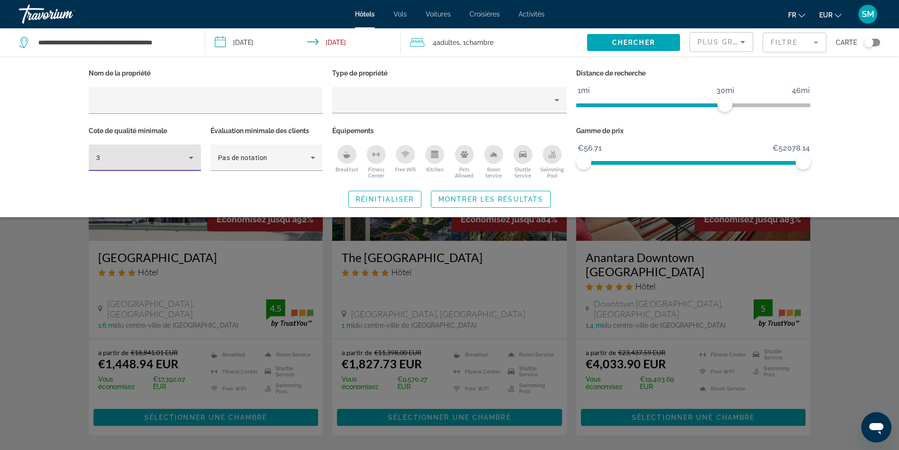
click at [192, 158] on icon "Hotel Filters" at bounding box center [190, 157] width 11 height 11
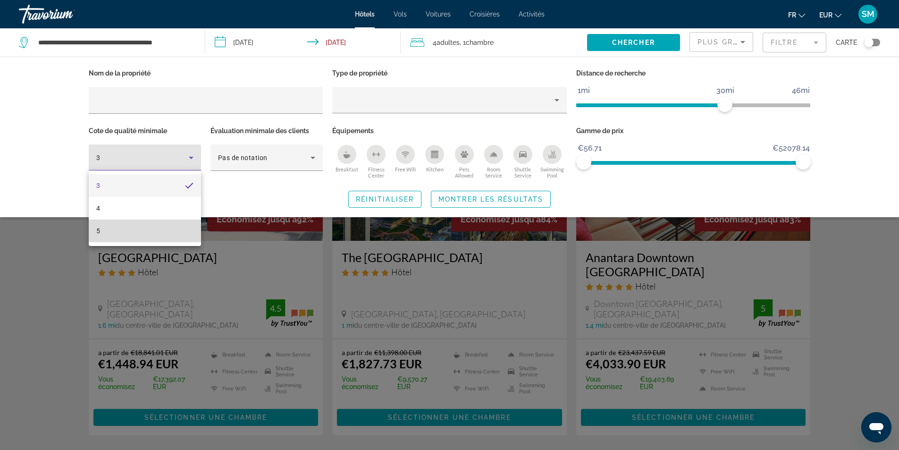
click at [135, 234] on mat-option "5" at bounding box center [145, 230] width 112 height 23
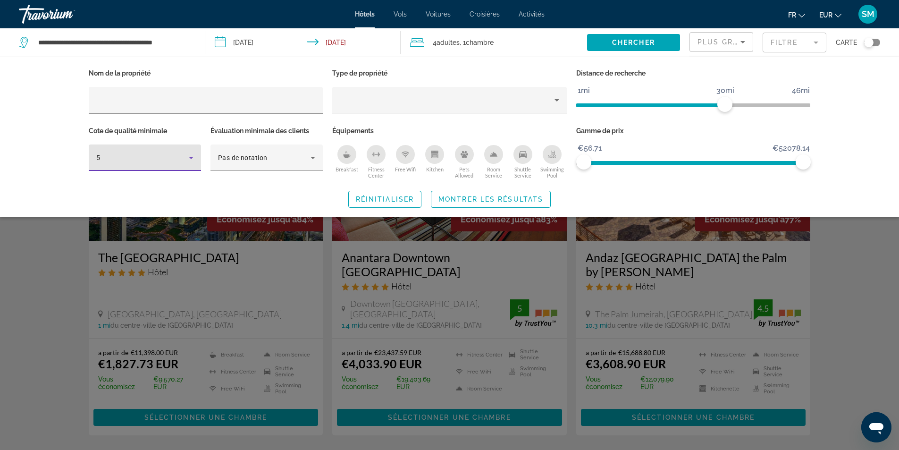
click at [549, 153] on icon "Swimming Pool" at bounding box center [552, 154] width 8 height 8
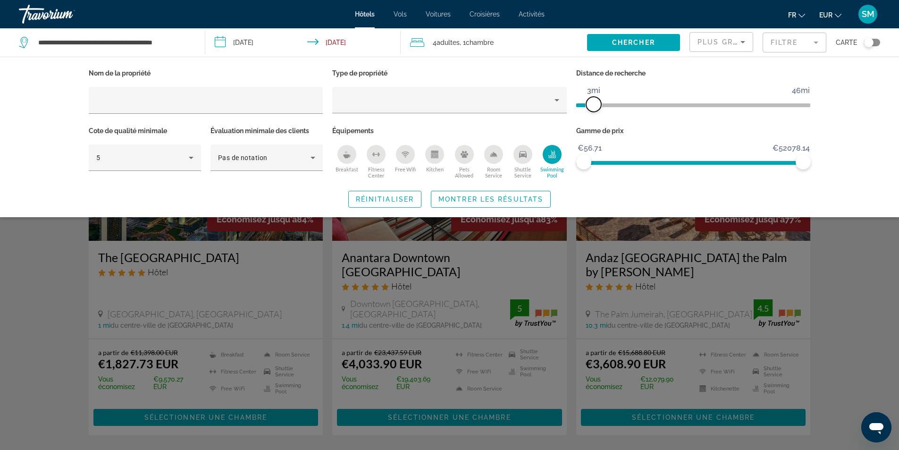
drag, startPoint x: 728, startPoint y: 106, endPoint x: 595, endPoint y: 105, distance: 133.5
click at [595, 105] on span "ngx-slider" at bounding box center [593, 104] width 15 height 15
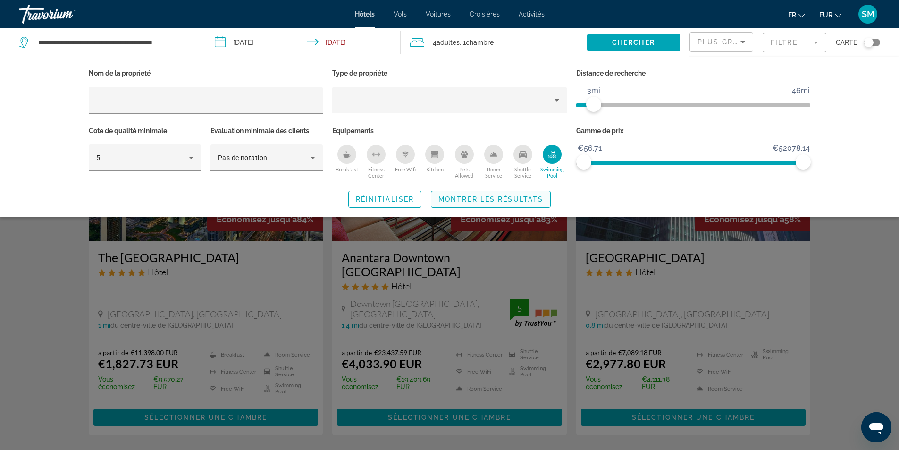
click at [498, 198] on span "Montrer les résultats" at bounding box center [490, 199] width 105 height 8
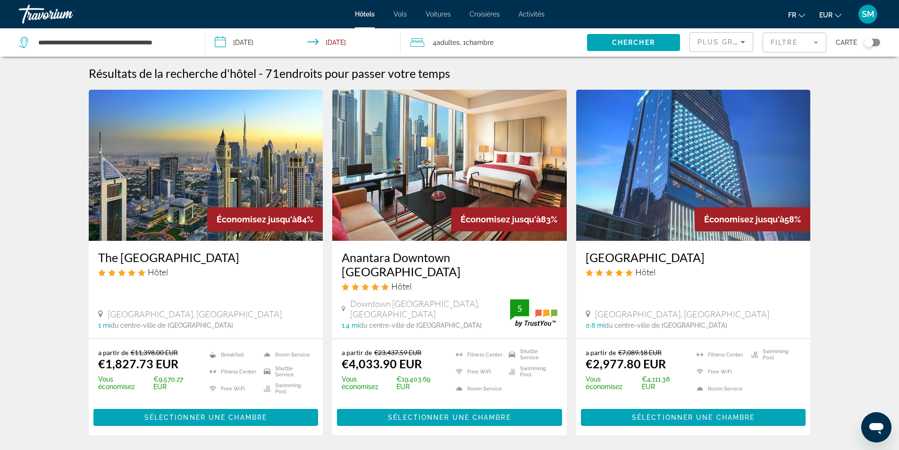
click at [688, 259] on h3 "[GEOGRAPHIC_DATA]" at bounding box center [693, 257] width 216 height 14
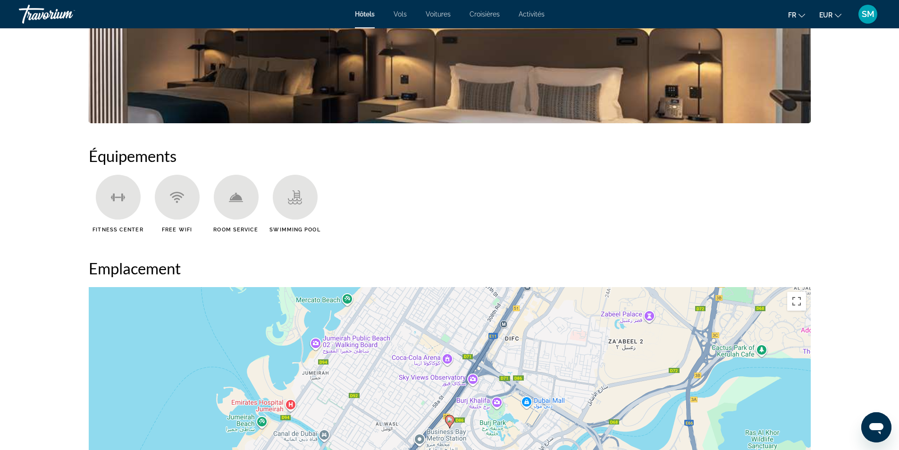
scroll to position [660, 0]
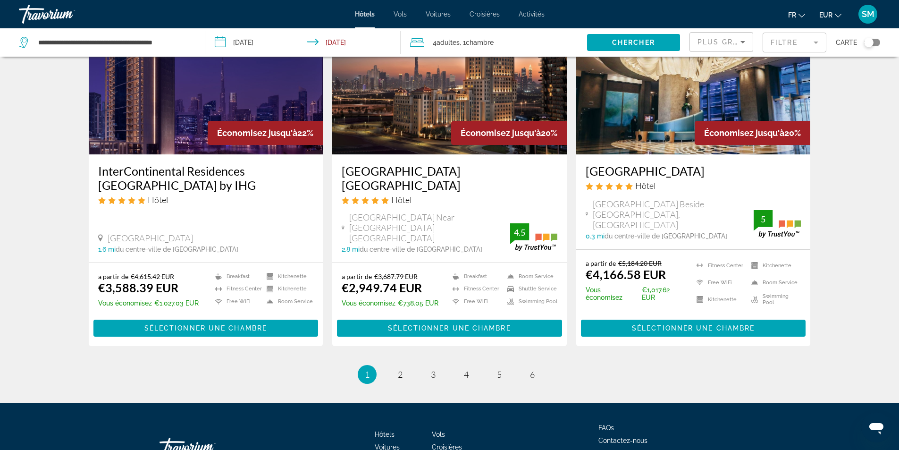
scroll to position [1191, 0]
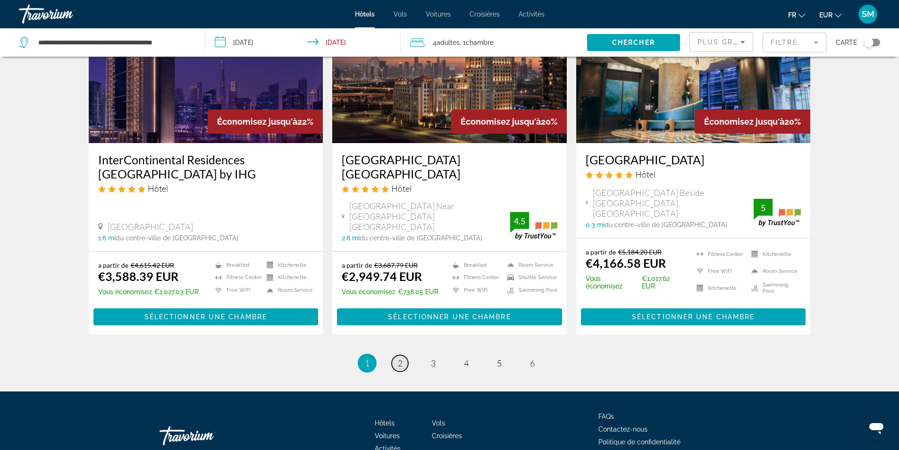
click at [402, 355] on link "page 2" at bounding box center [400, 363] width 17 height 17
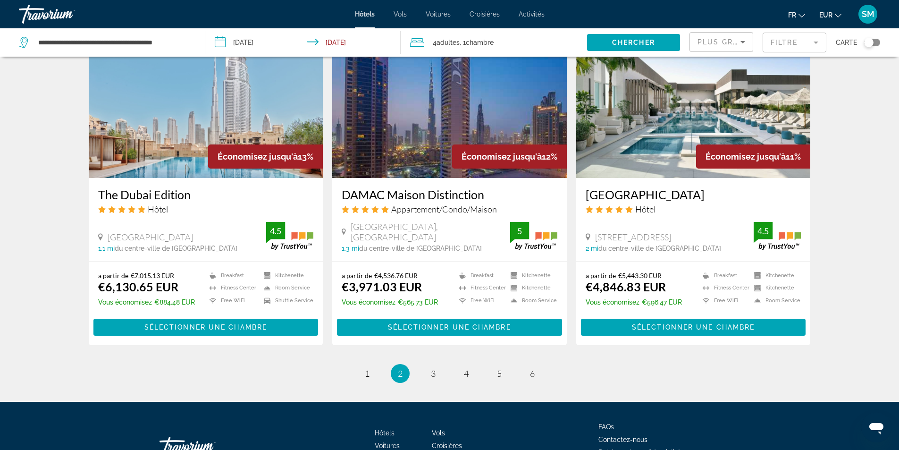
scroll to position [1179, 0]
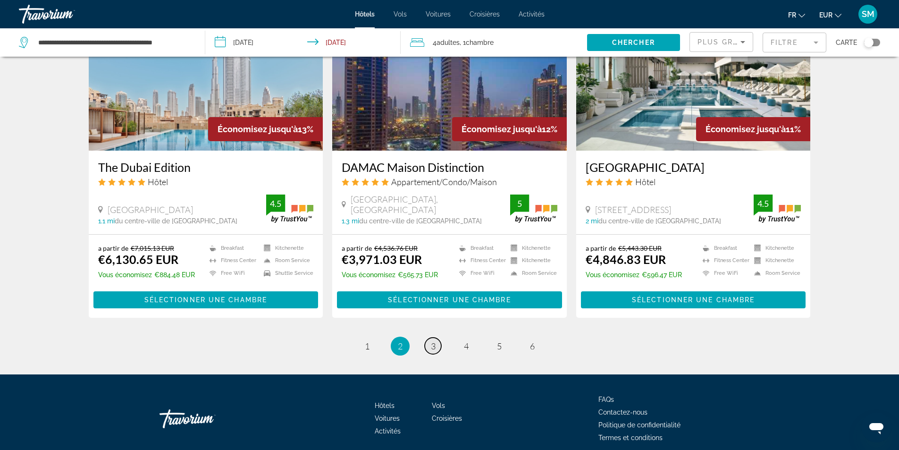
click at [433, 341] on span "3" at bounding box center [433, 346] width 5 height 10
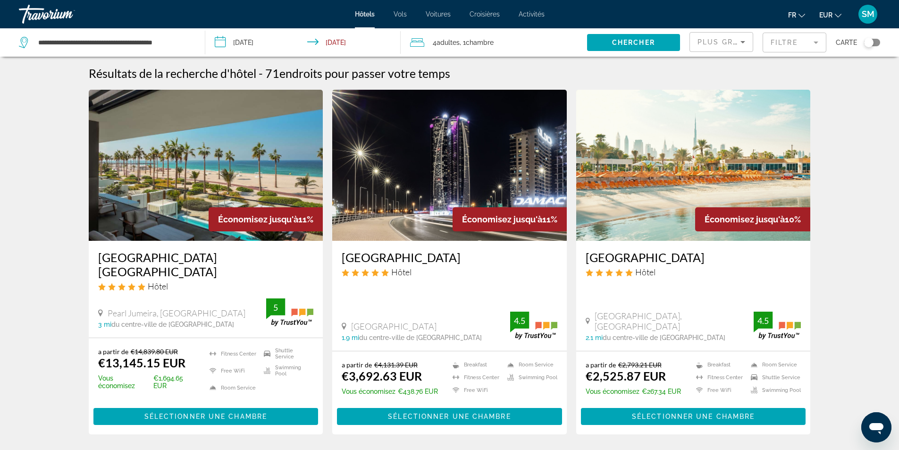
click at [436, 44] on span "4 Adulte Adultes" at bounding box center [446, 42] width 27 height 13
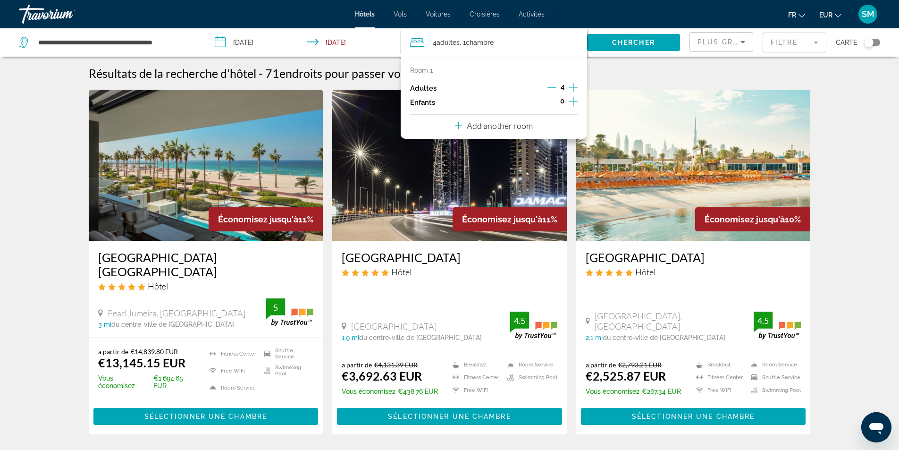
click at [550, 89] on icon "Decrement adults" at bounding box center [551, 87] width 8 height 8
click at [632, 43] on span "Chercher" at bounding box center [633, 43] width 43 height 8
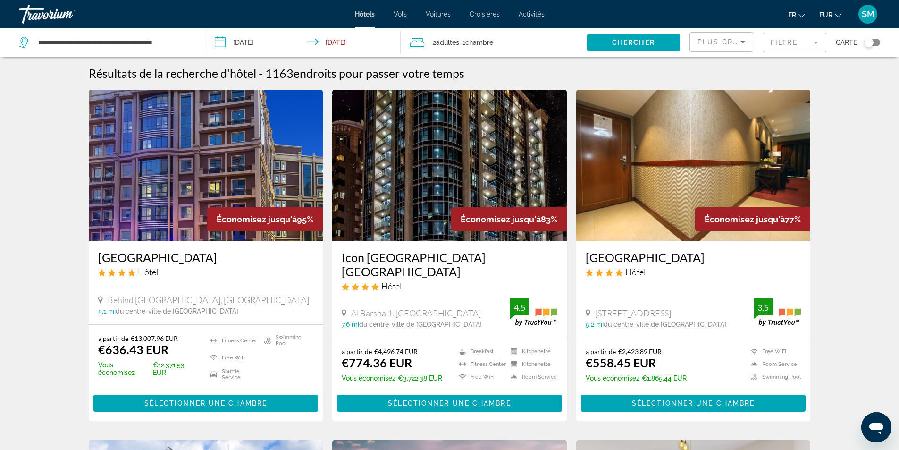
click at [787, 42] on mat-form-field "Filtre" at bounding box center [794, 43] width 64 height 20
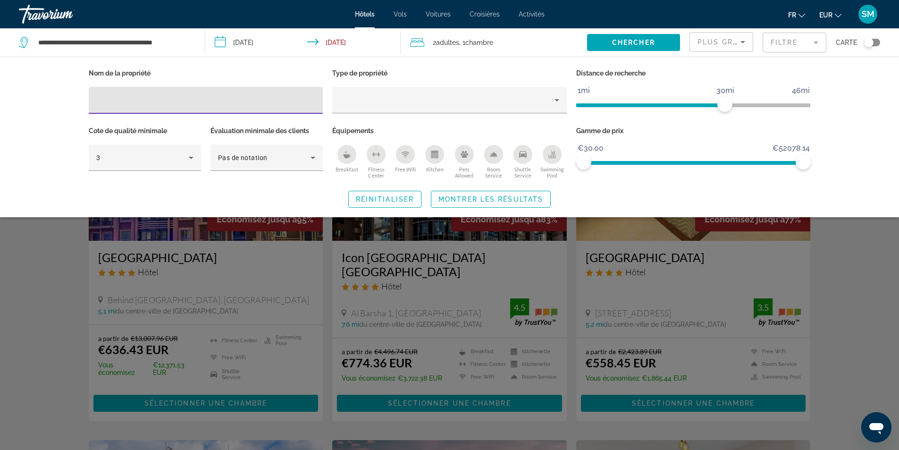
click at [552, 152] on icon "Swimming Pool" at bounding box center [553, 152] width 4 height 5
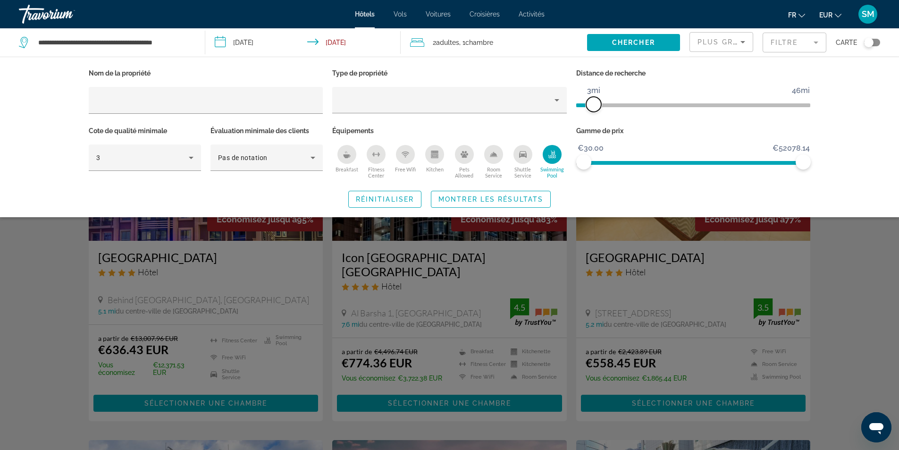
drag, startPoint x: 728, startPoint y: 106, endPoint x: 591, endPoint y: 108, distance: 136.8
click at [591, 108] on span "ngx-slider" at bounding box center [593, 104] width 15 height 15
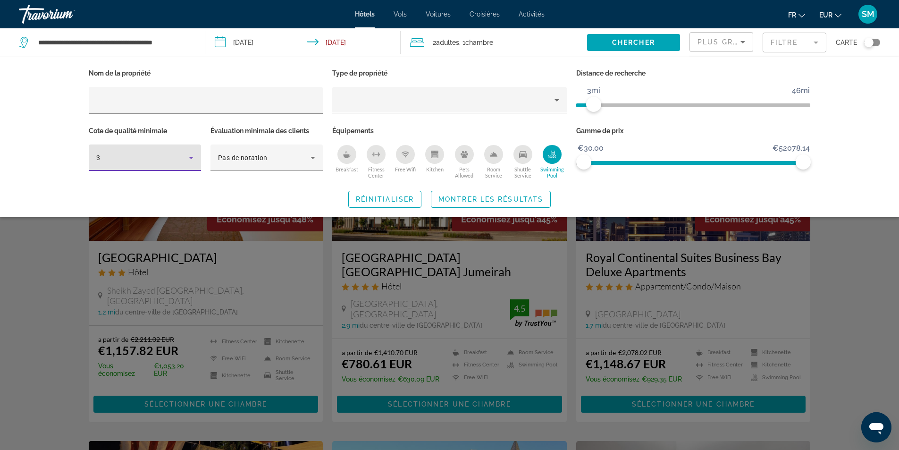
click at [192, 160] on icon "Hotel Filters" at bounding box center [190, 157] width 11 height 11
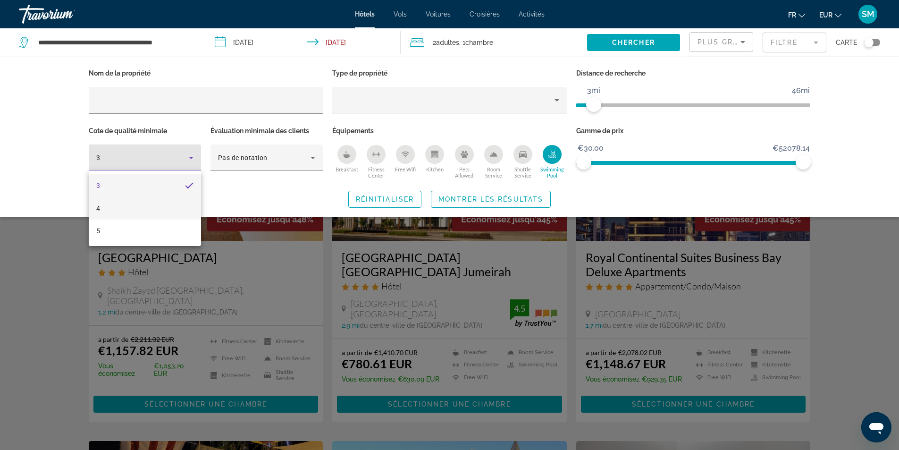
click at [117, 210] on mat-option "4" at bounding box center [145, 208] width 112 height 23
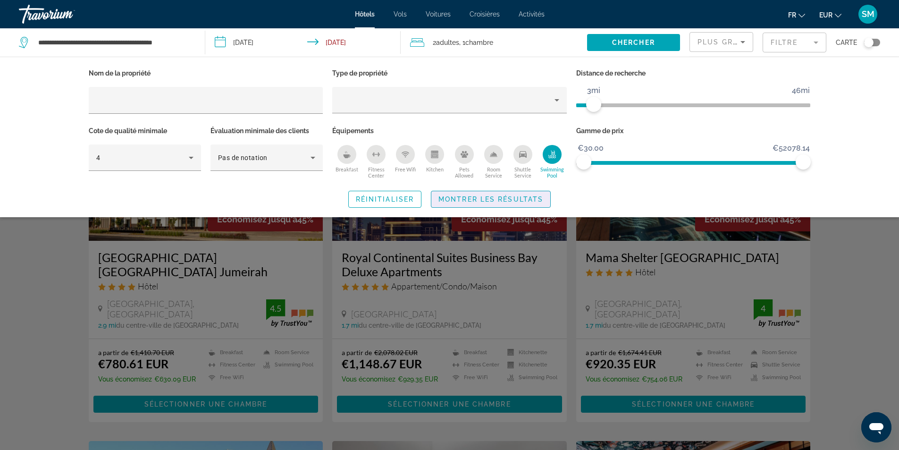
click at [524, 198] on span "Montrer les résultats" at bounding box center [490, 199] width 105 height 8
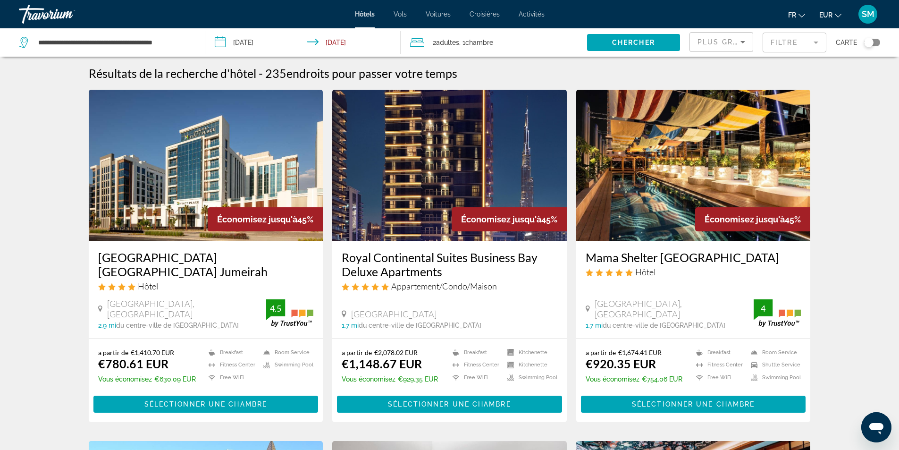
click at [203, 257] on h3 "[GEOGRAPHIC_DATA] [GEOGRAPHIC_DATA] Jumeirah" at bounding box center [206, 264] width 216 height 28
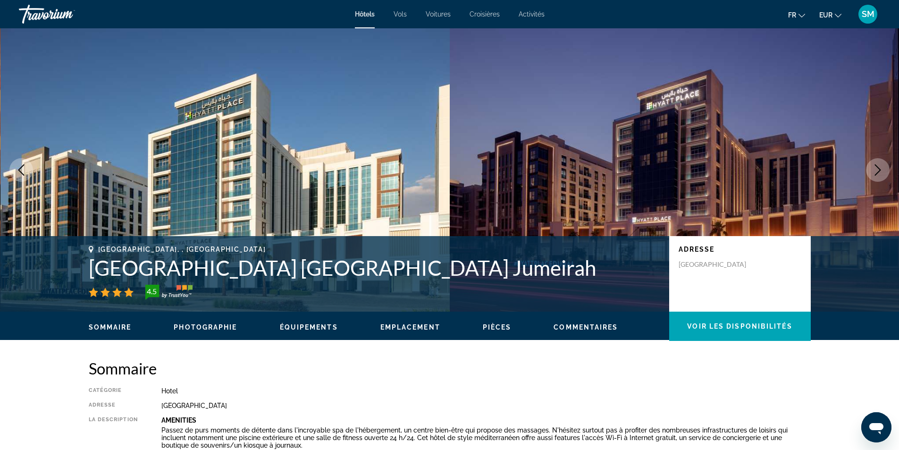
click at [879, 169] on icon "Next image" at bounding box center [877, 169] width 11 height 11
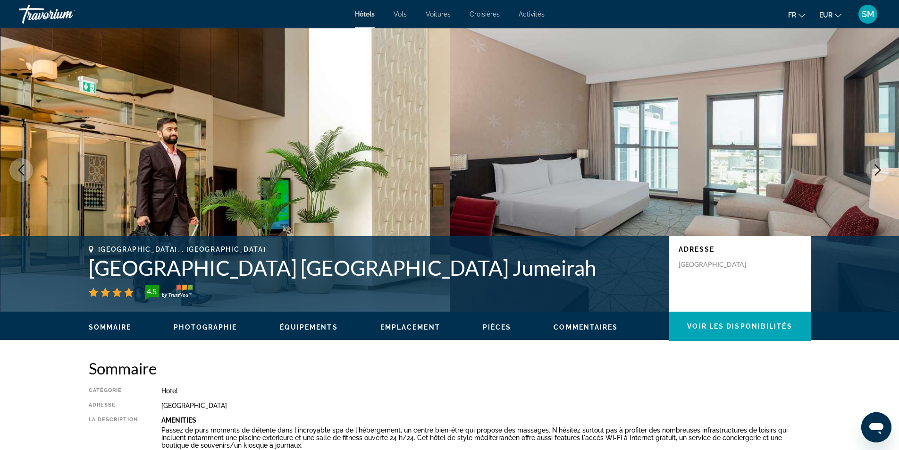
click at [879, 169] on icon "Next image" at bounding box center [878, 169] width 6 height 11
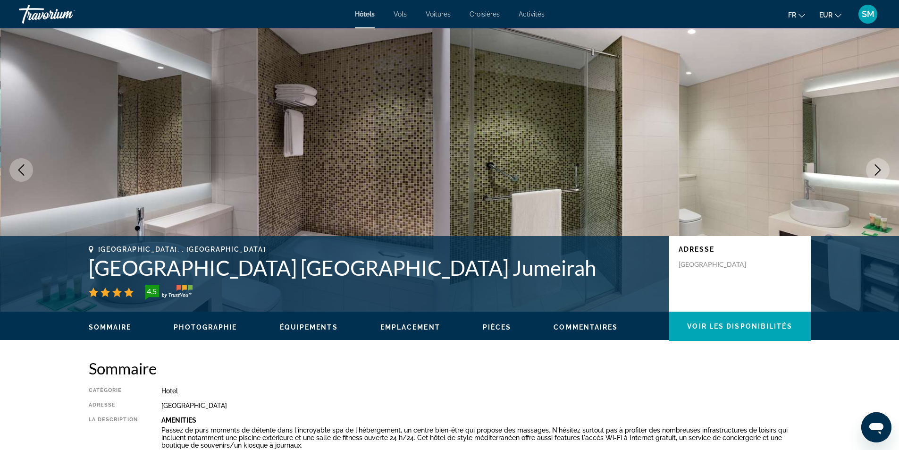
click at [879, 169] on icon "Next image" at bounding box center [878, 169] width 6 height 11
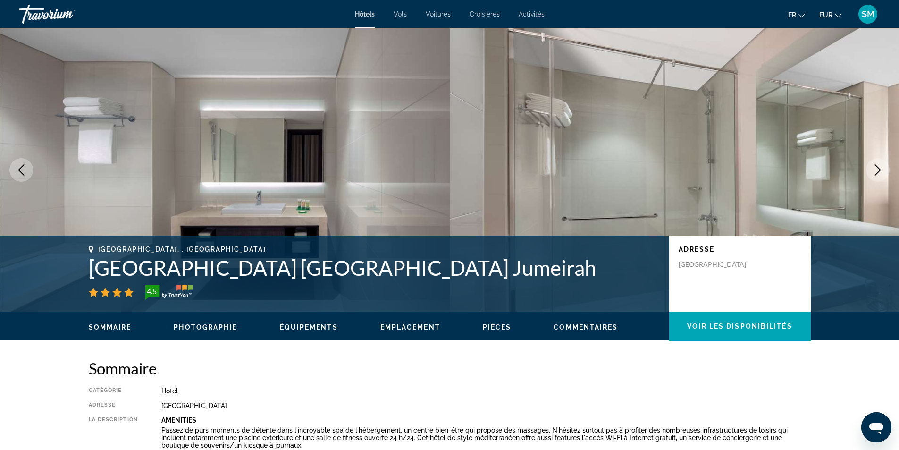
click at [879, 169] on icon "Next image" at bounding box center [878, 169] width 6 height 11
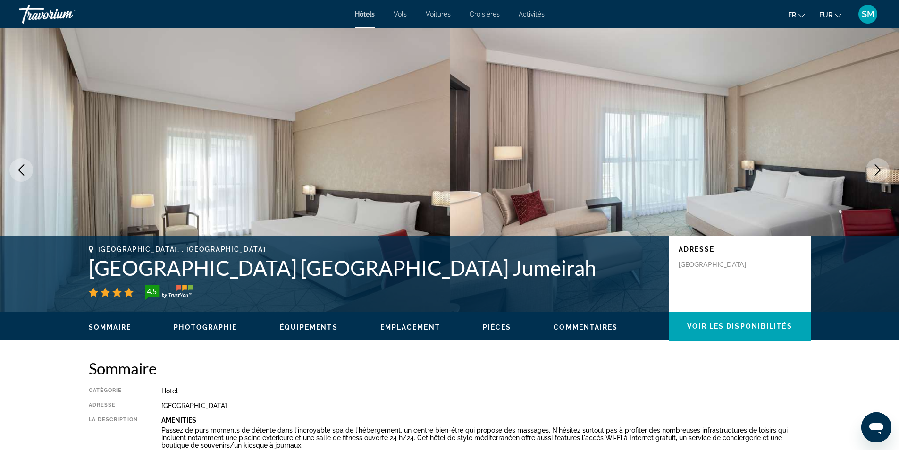
click at [879, 169] on icon "Next image" at bounding box center [878, 169] width 6 height 11
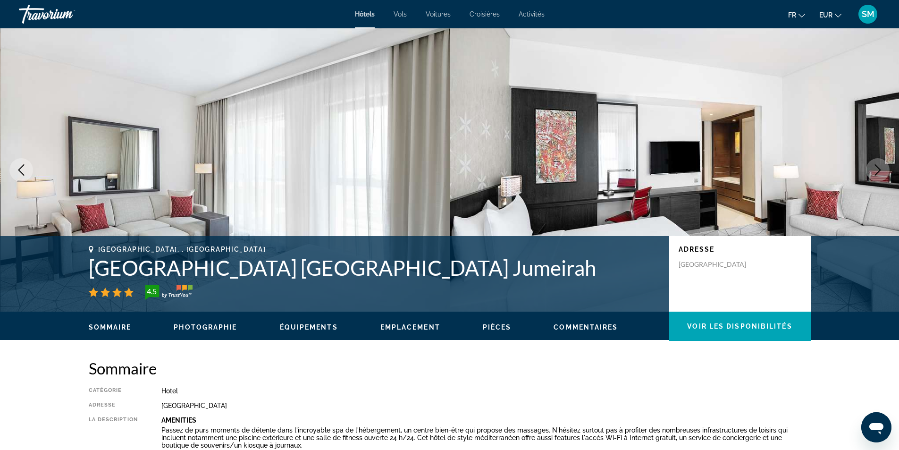
click at [879, 169] on icon "Next image" at bounding box center [878, 169] width 6 height 11
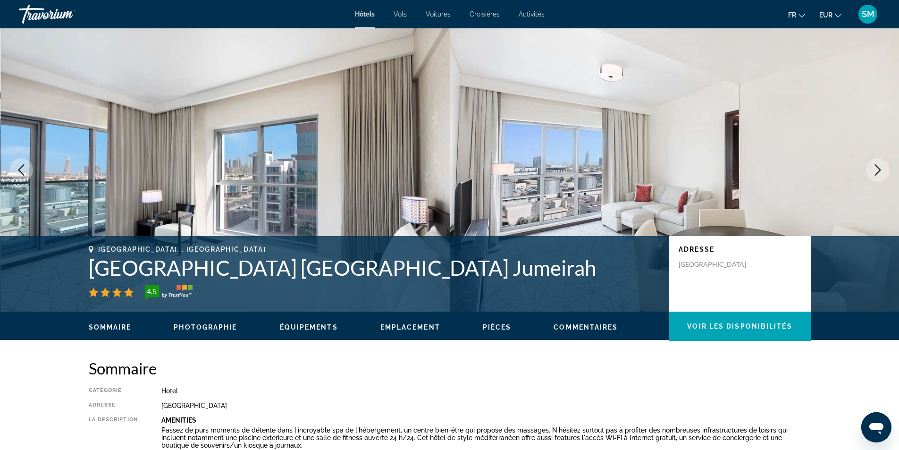
click at [879, 169] on icon "Next image" at bounding box center [878, 169] width 6 height 11
